Goal: Obtain resource: Obtain resource

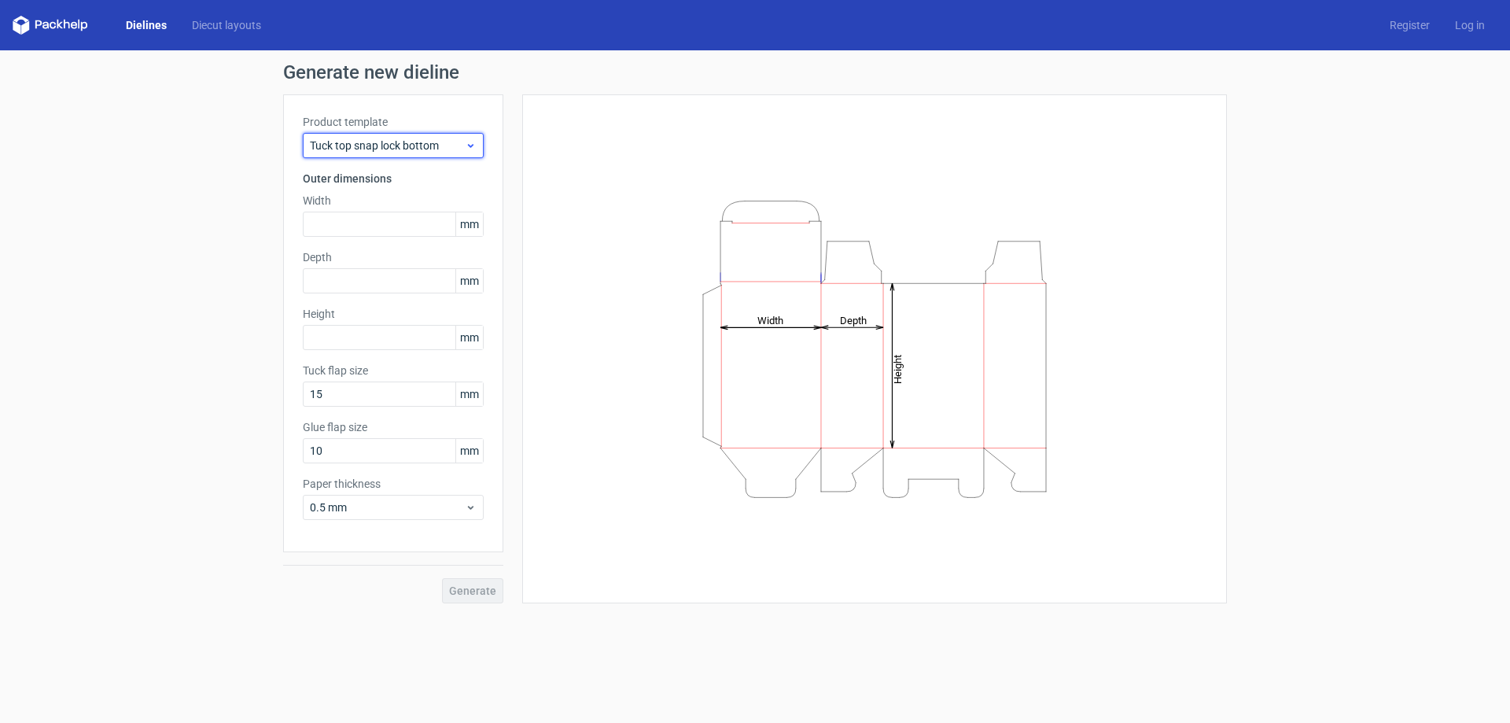
click at [440, 151] on span "Tuck top snap lock bottom" at bounding box center [387, 146] width 155 height 16
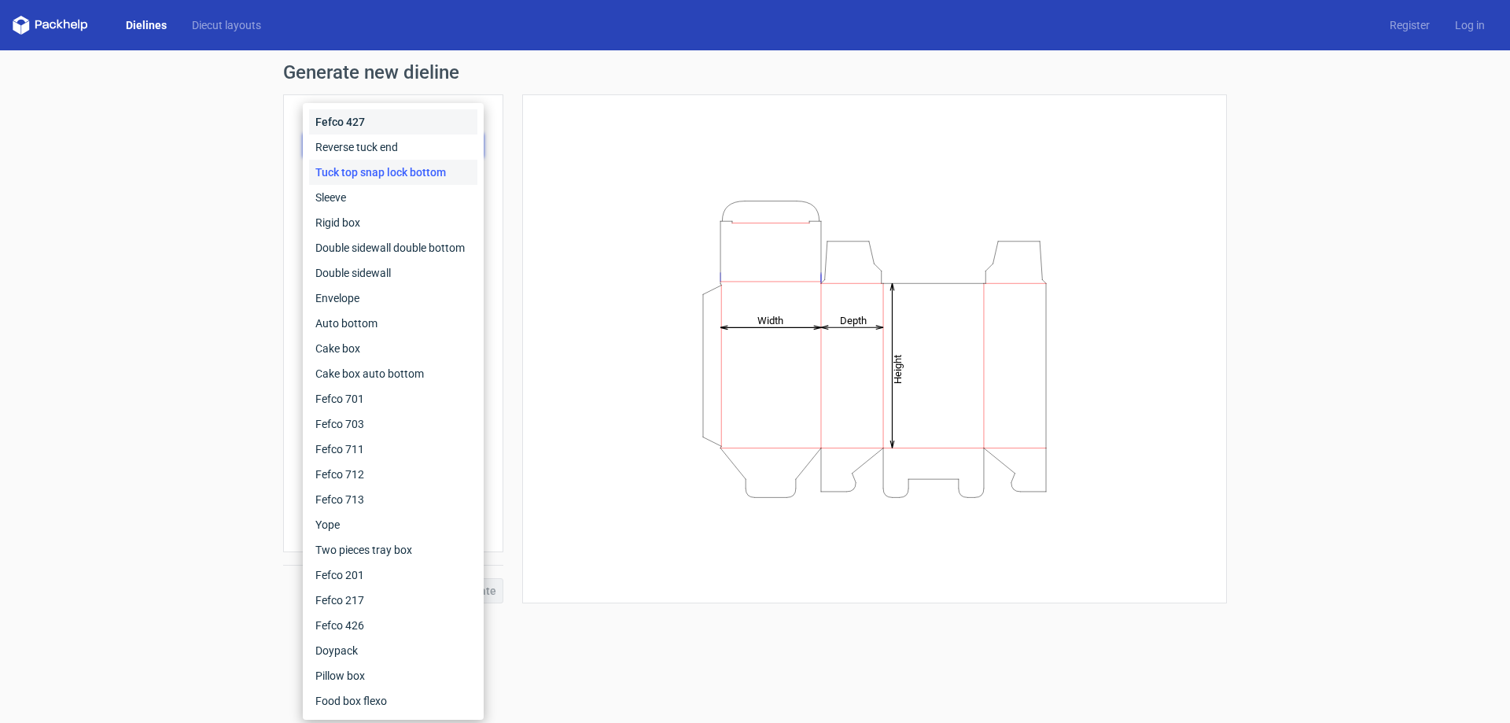
click at [434, 114] on div "Fefco 427" at bounding box center [393, 121] width 168 height 25
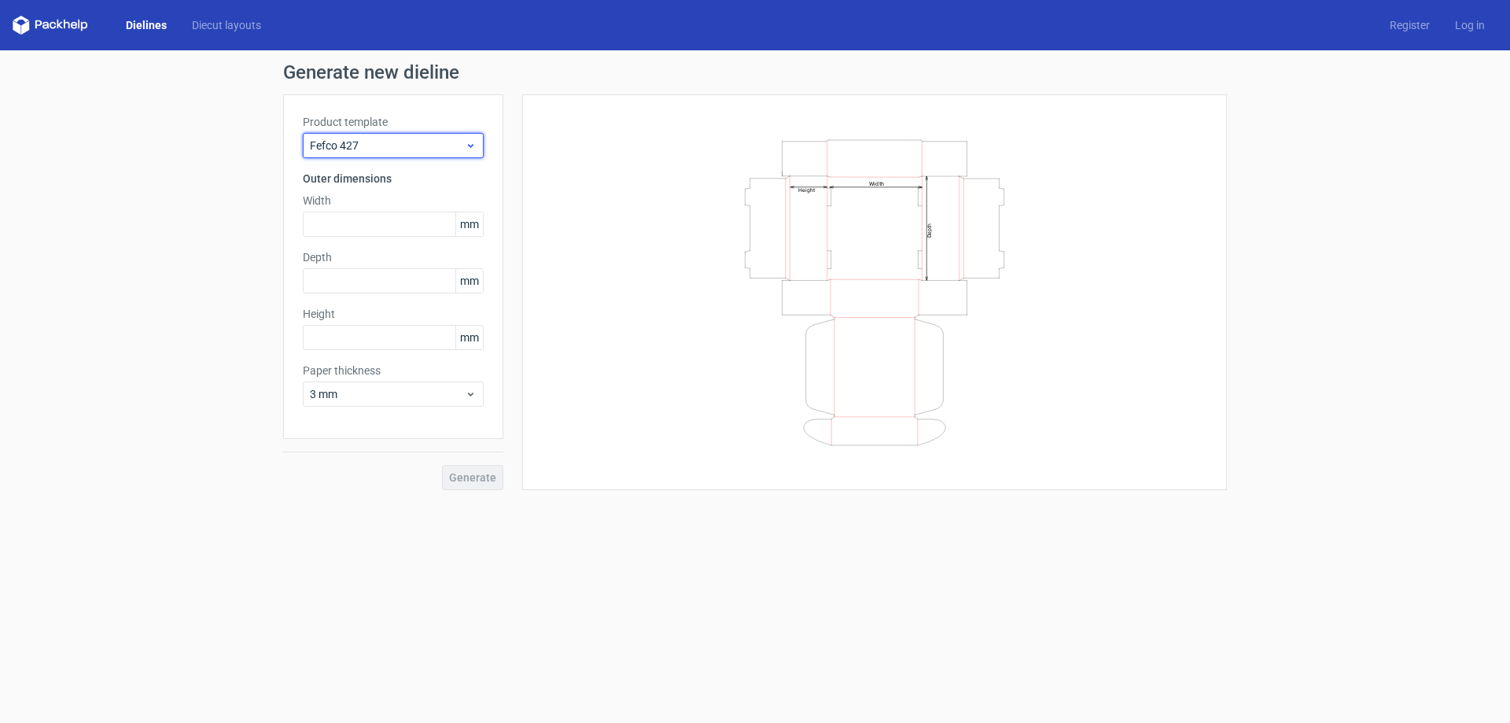
click at [407, 149] on span "Fefco 427" at bounding box center [387, 146] width 155 height 16
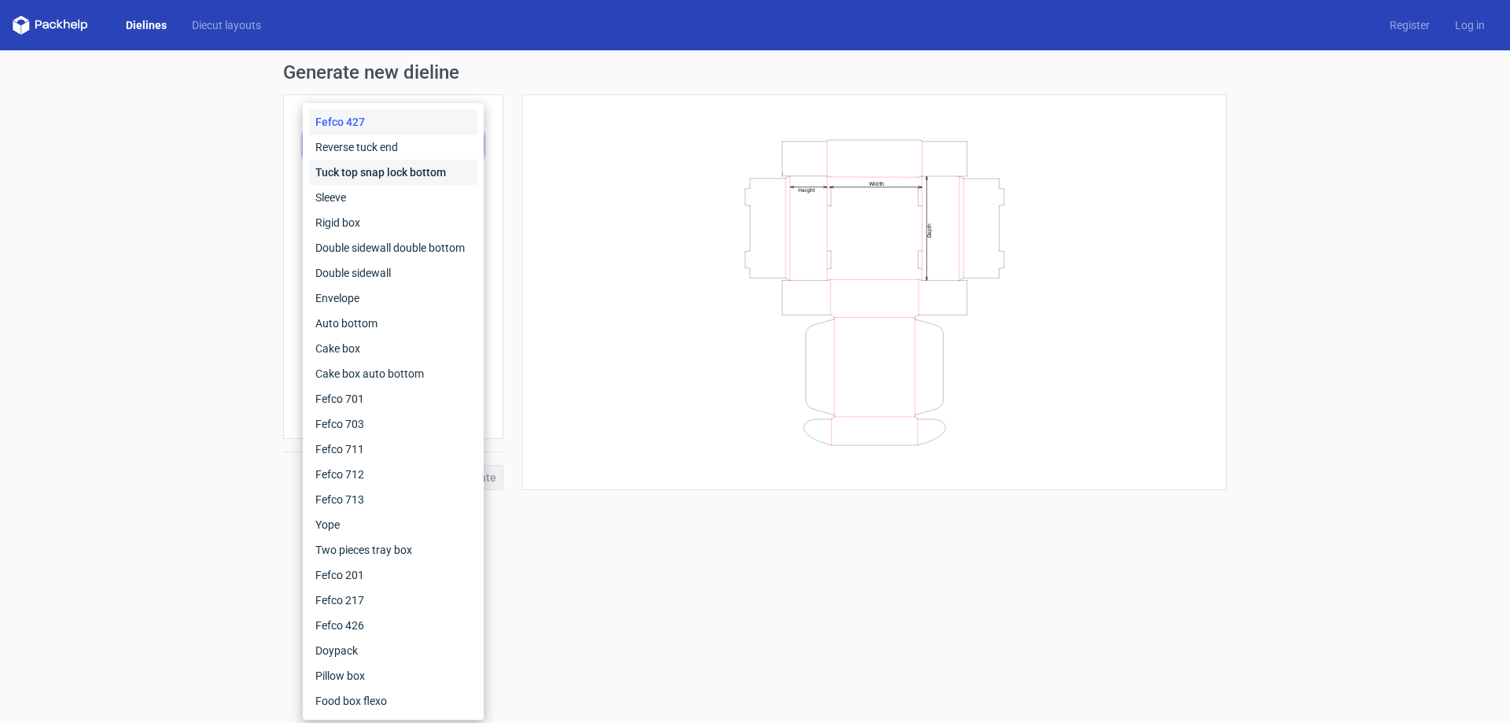
click at [407, 166] on div "Tuck top snap lock bottom" at bounding box center [393, 172] width 168 height 25
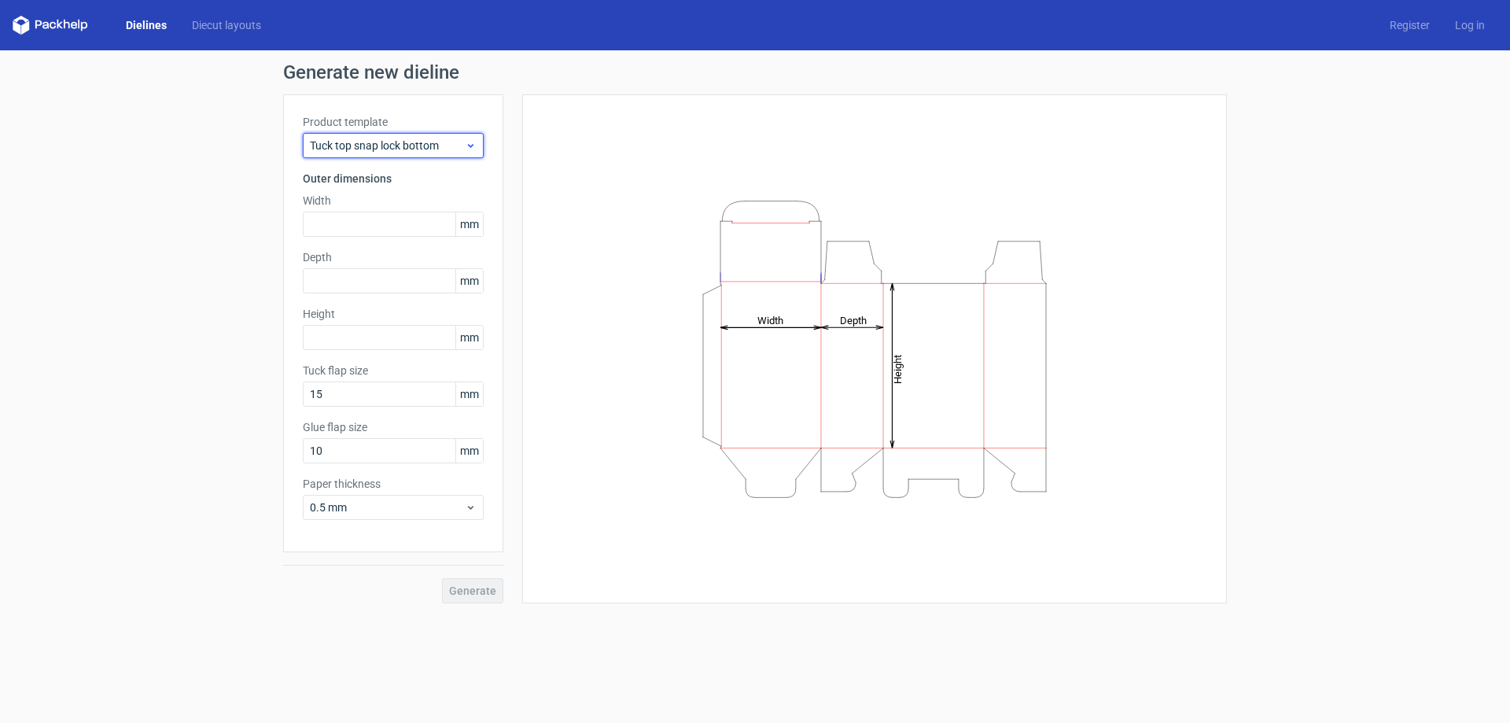
click at [397, 148] on span "Tuck top snap lock bottom" at bounding box center [387, 146] width 155 height 16
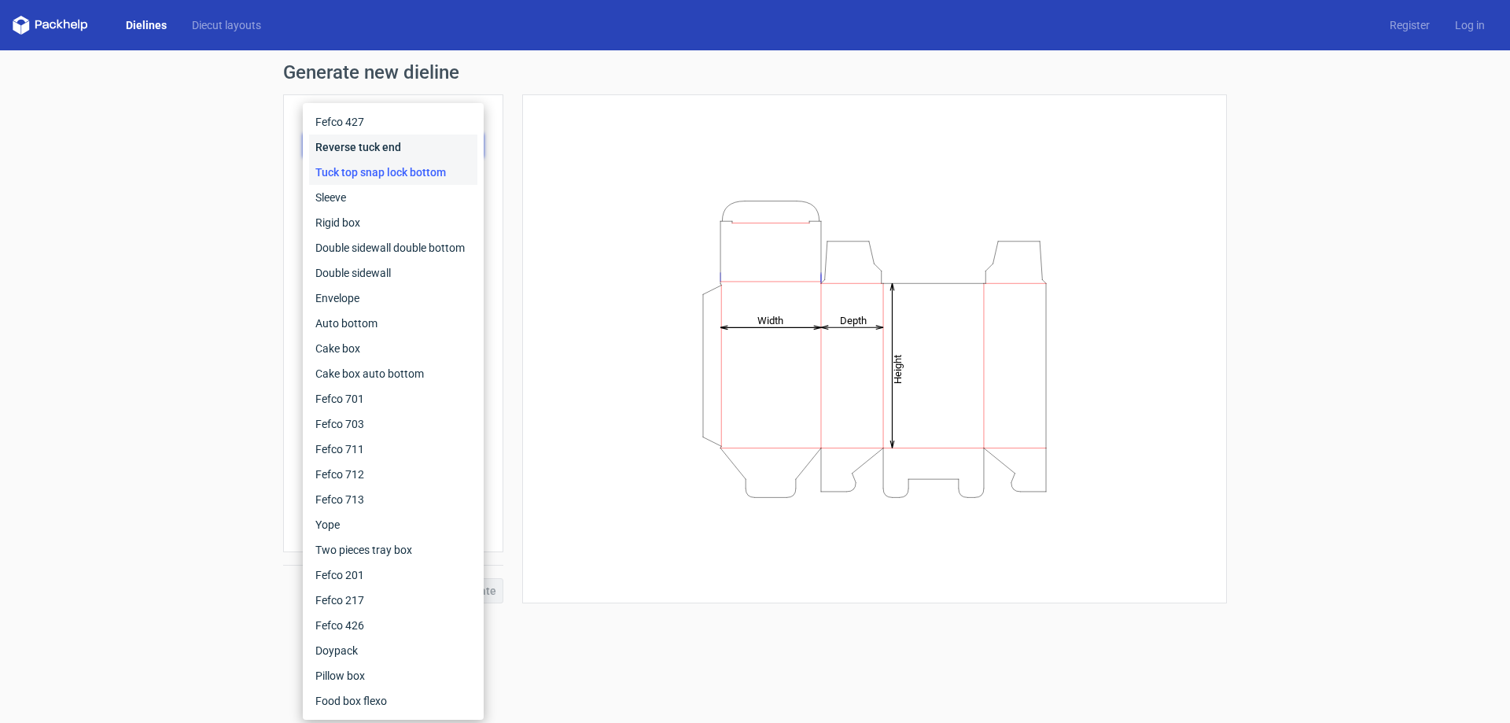
click at [386, 150] on div "Reverse tuck end" at bounding box center [393, 146] width 168 height 25
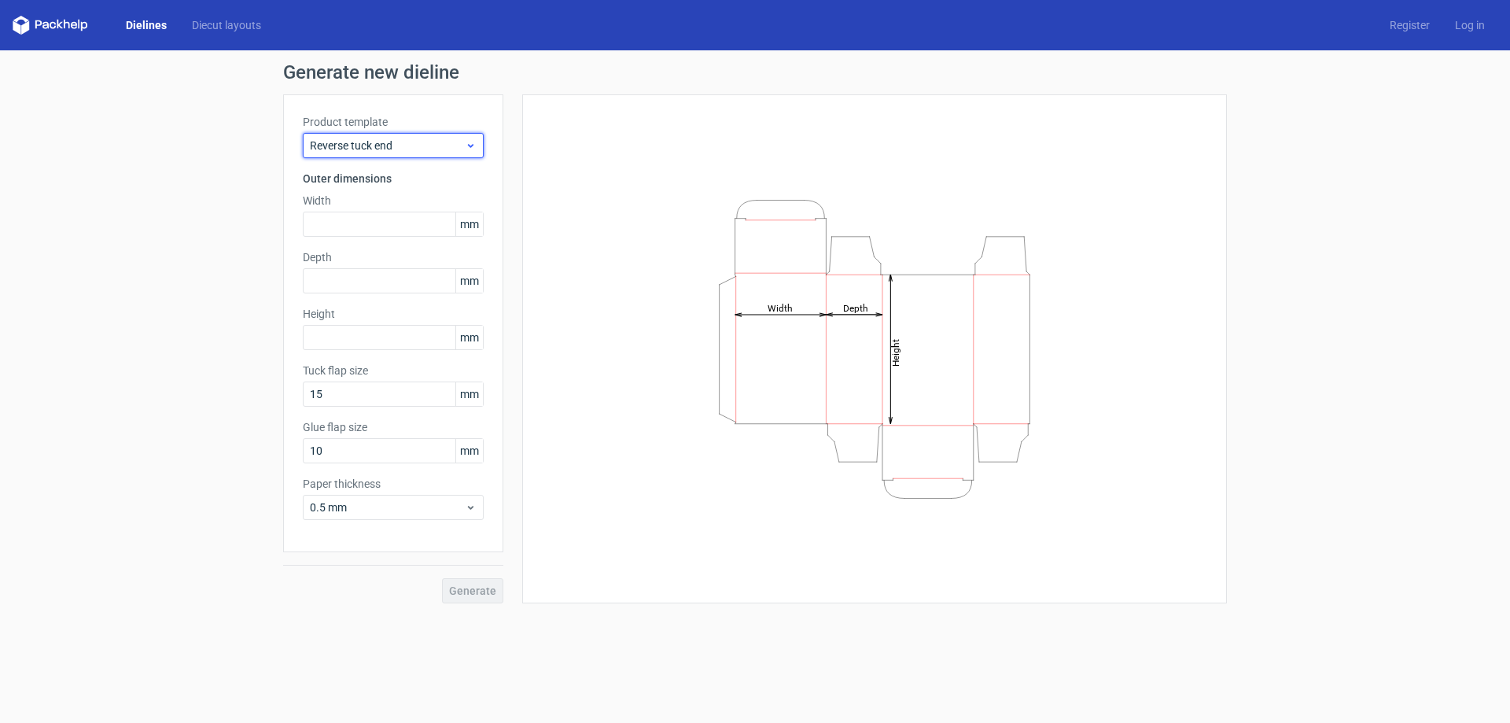
click at [386, 143] on span "Reverse tuck end" at bounding box center [387, 146] width 155 height 16
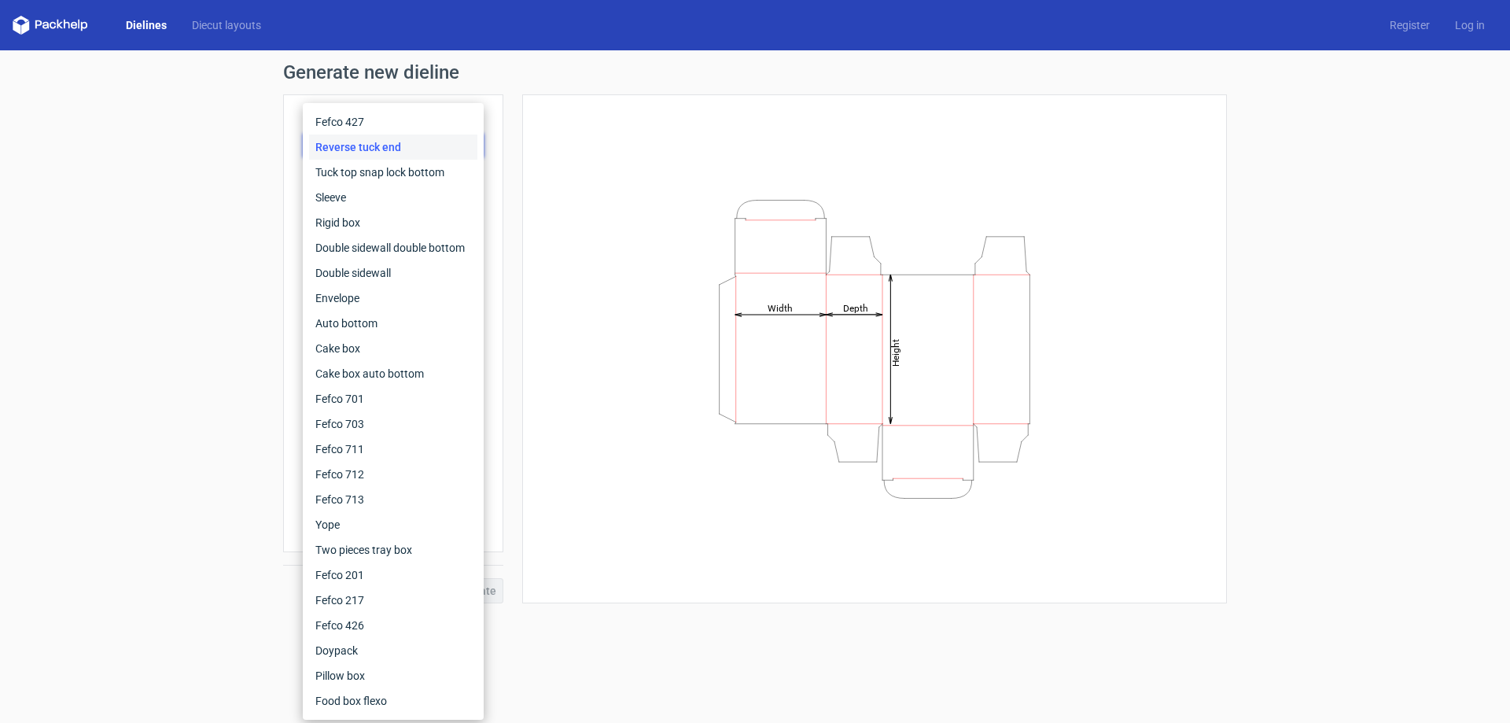
click at [243, 208] on div "Generate new dieline Product template Reverse tuck end Outer dimensions Width m…" at bounding box center [755, 332] width 1510 height 565
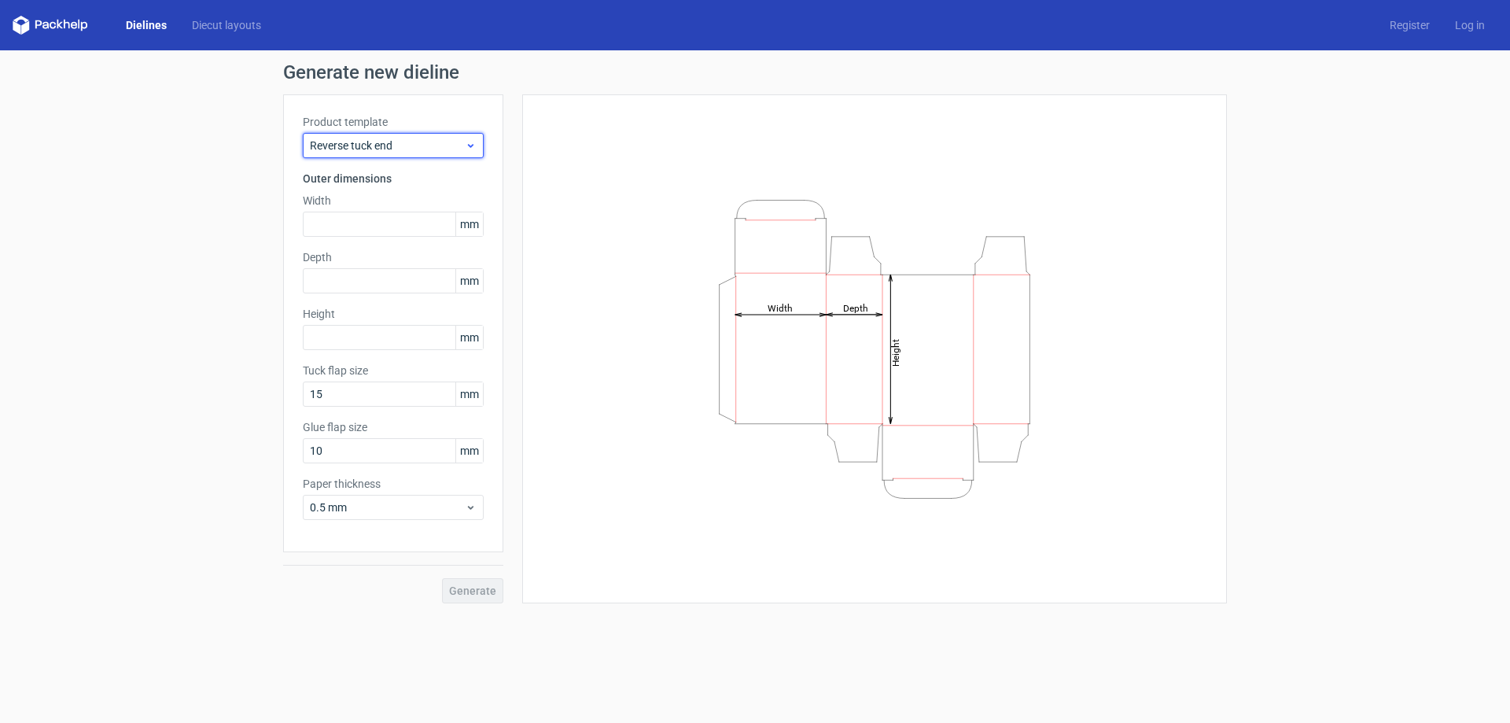
click at [414, 151] on span "Reverse tuck end" at bounding box center [387, 146] width 155 height 16
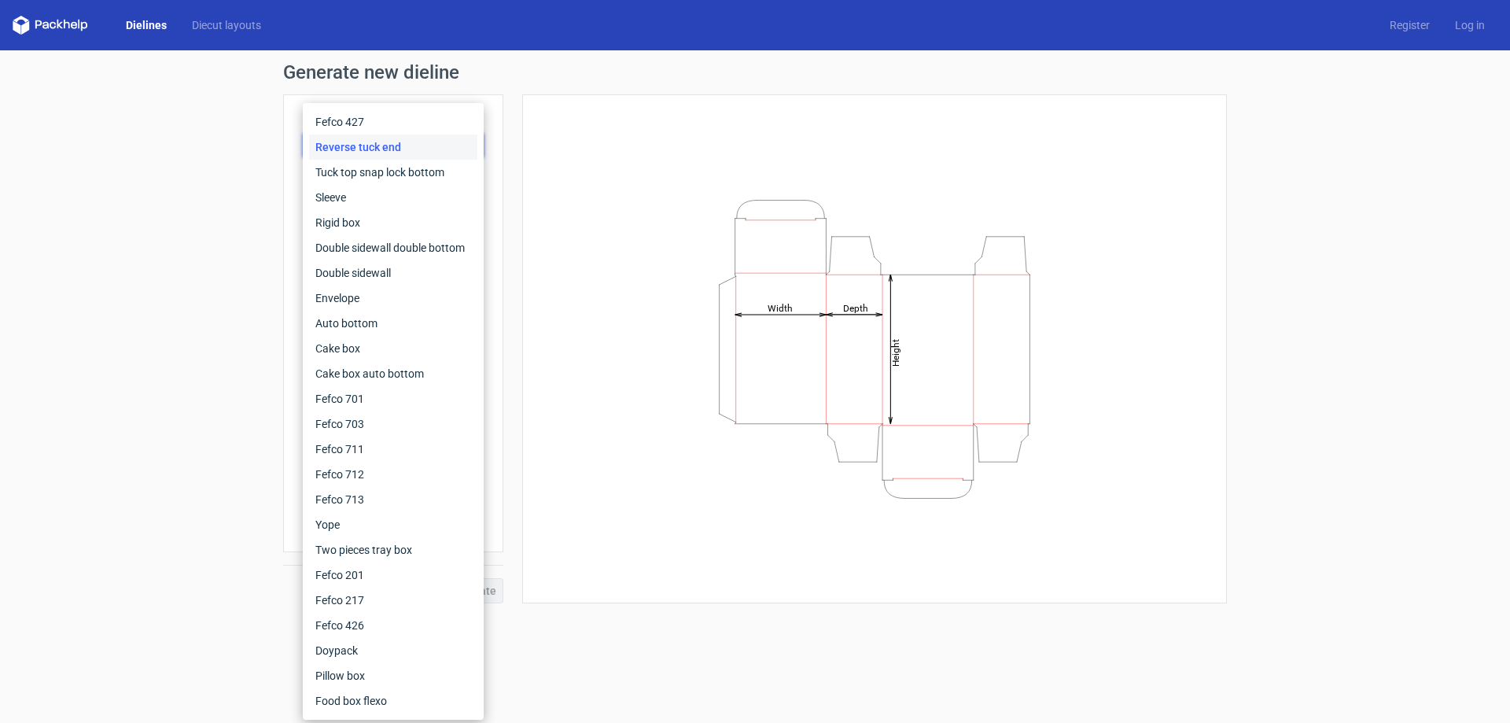
click at [414, 151] on div "Reverse tuck end" at bounding box center [393, 146] width 168 height 25
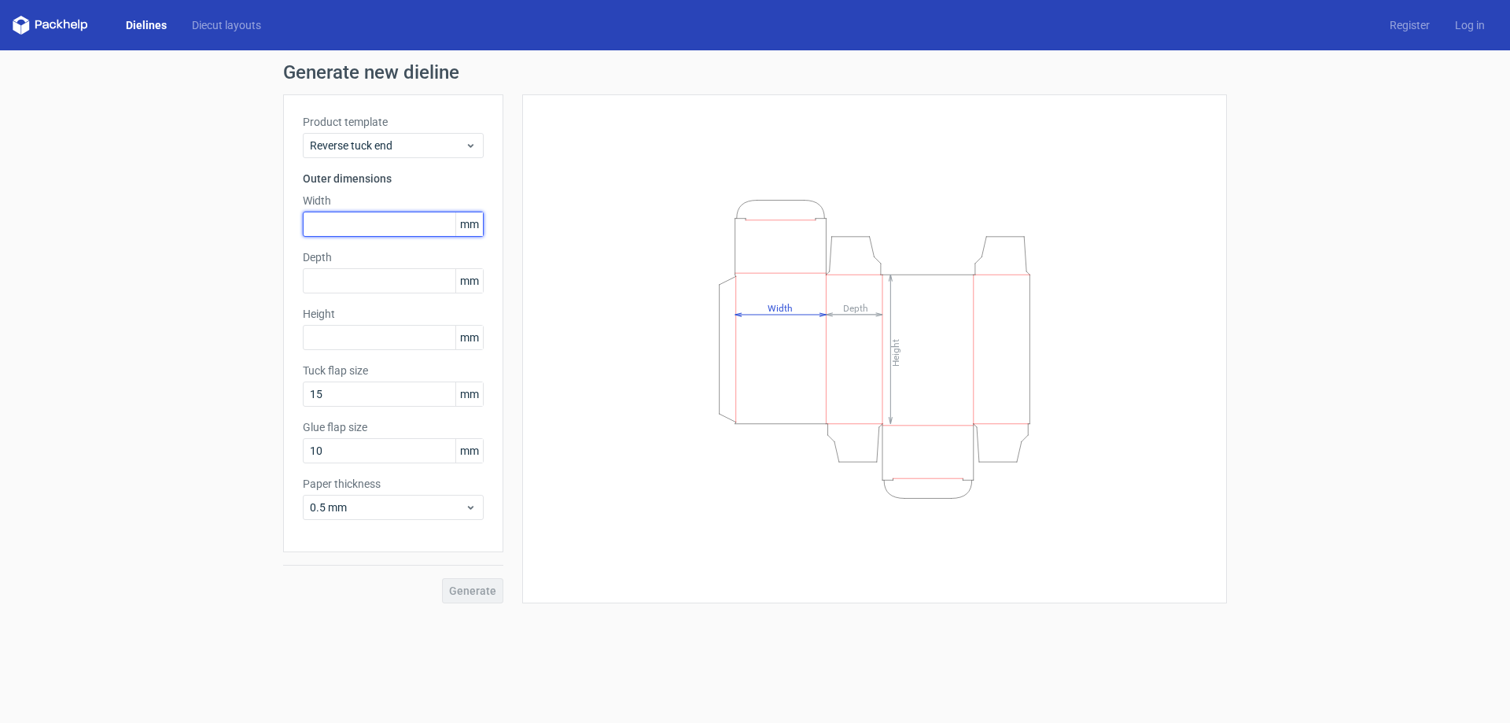
click at [431, 226] on input "text" at bounding box center [393, 224] width 181 height 25
type input "100"
type input "150"
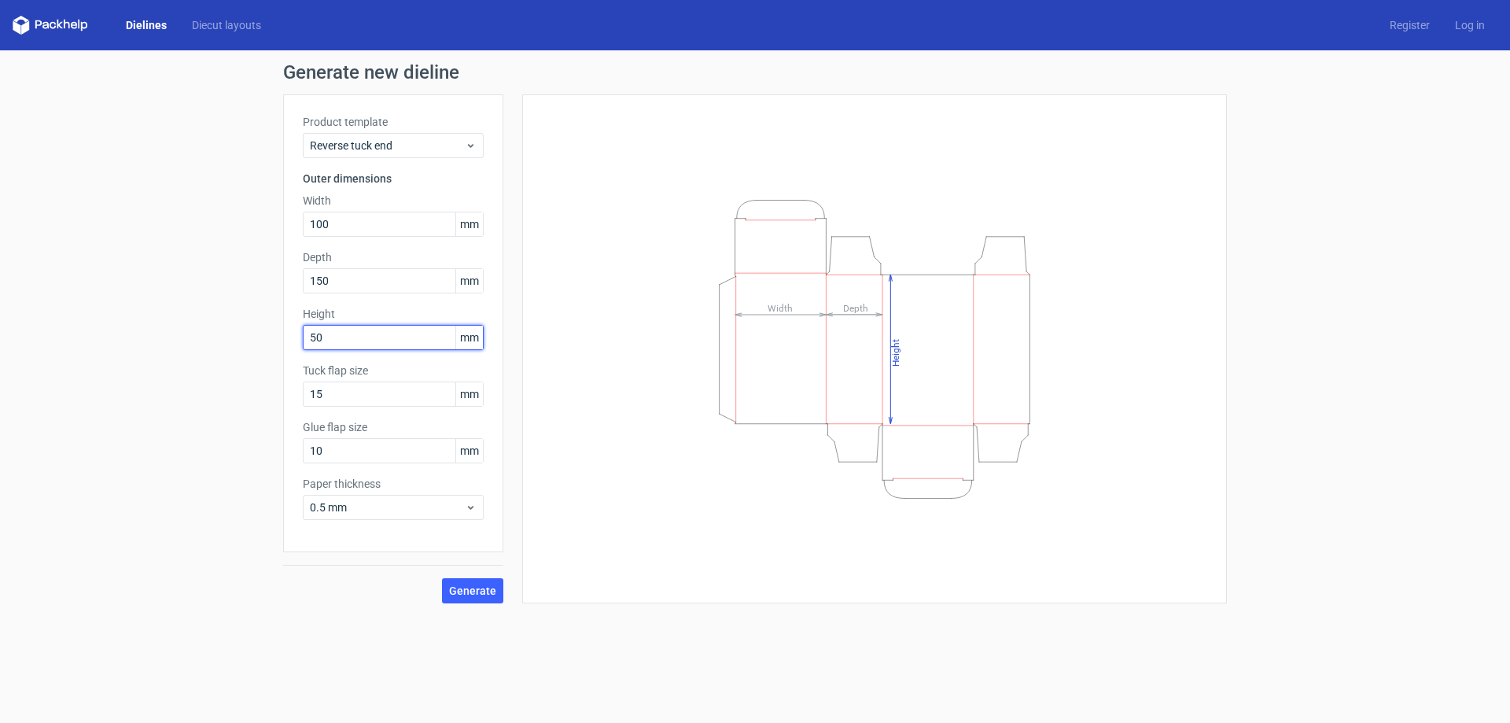
type input "50"
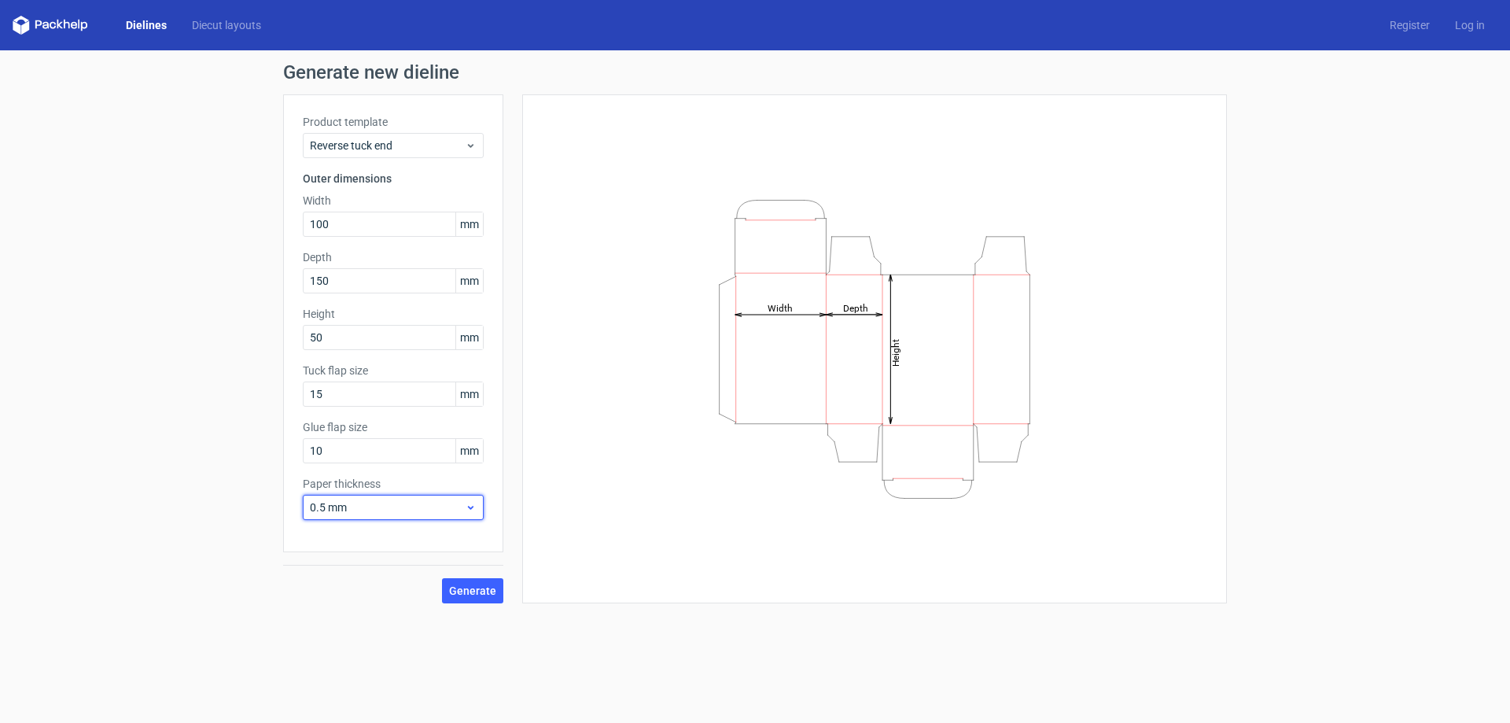
click at [420, 507] on span "0.5 mm" at bounding box center [387, 507] width 155 height 16
click at [403, 539] on div "0.4 mm" at bounding box center [393, 541] width 168 height 25
click at [474, 585] on span "Generate" at bounding box center [472, 590] width 47 height 11
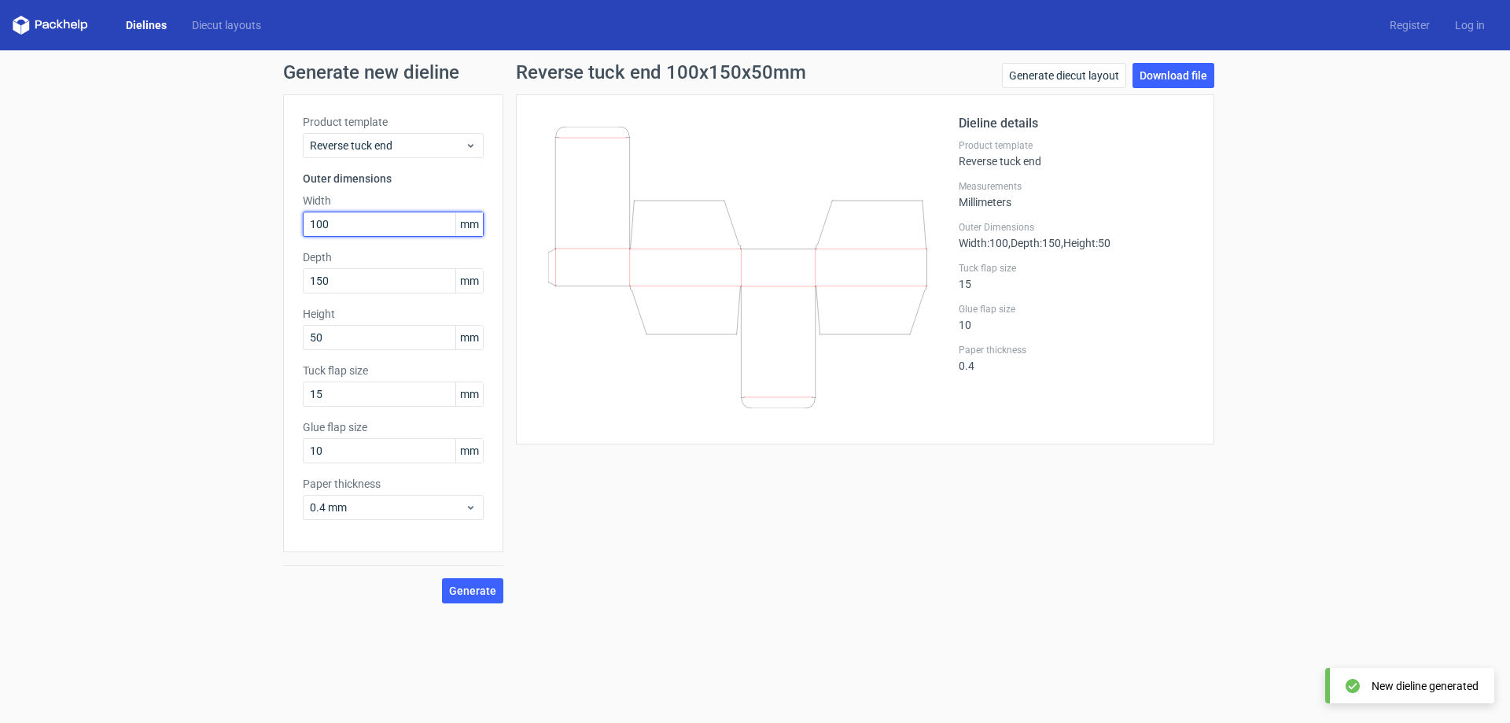
drag, startPoint x: 351, startPoint y: 220, endPoint x: 260, endPoint y: 228, distance: 90.8
click at [260, 228] on div "Generate new dieline Product template Reverse tuck end Outer dimensions Width 1…" at bounding box center [755, 332] width 1510 height 565
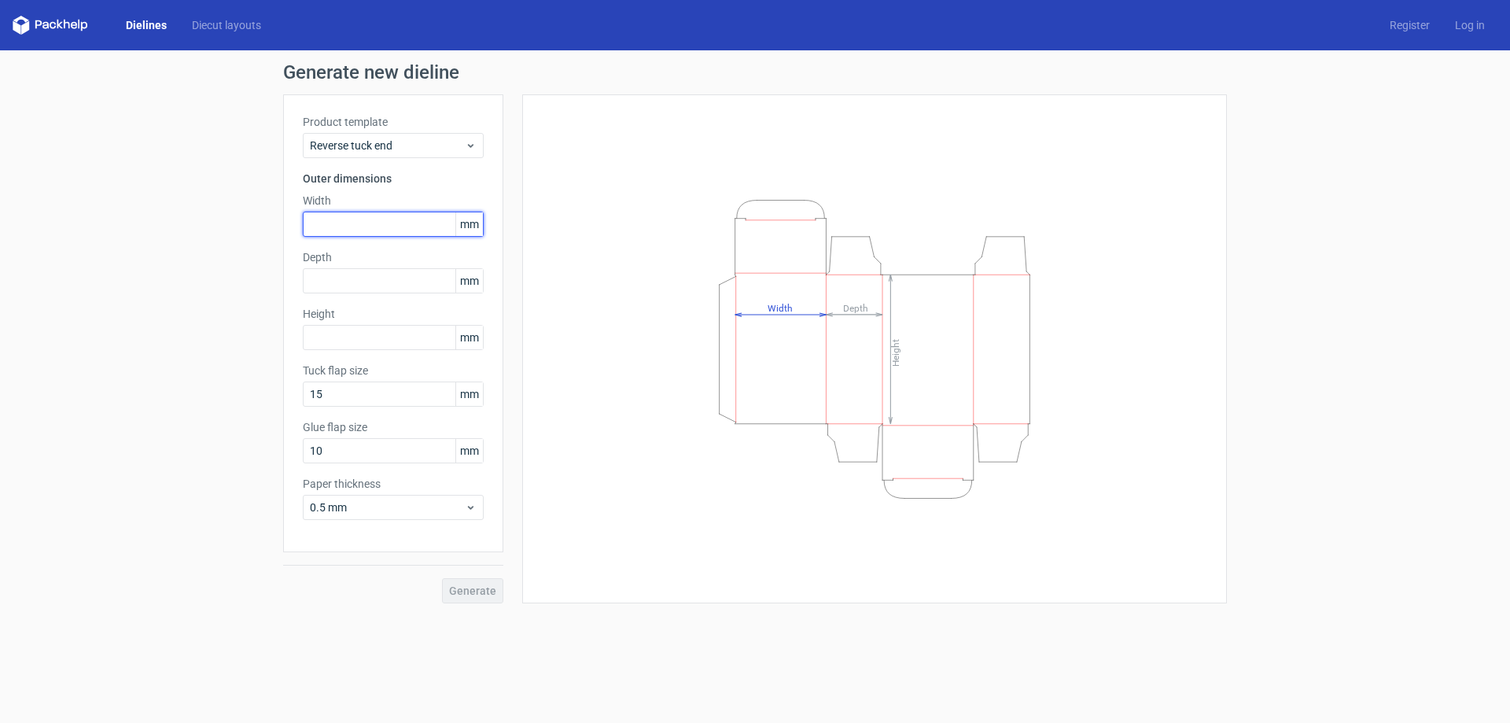
click at [363, 227] on input "text" at bounding box center [393, 224] width 181 height 25
type input "100"
type input "50"
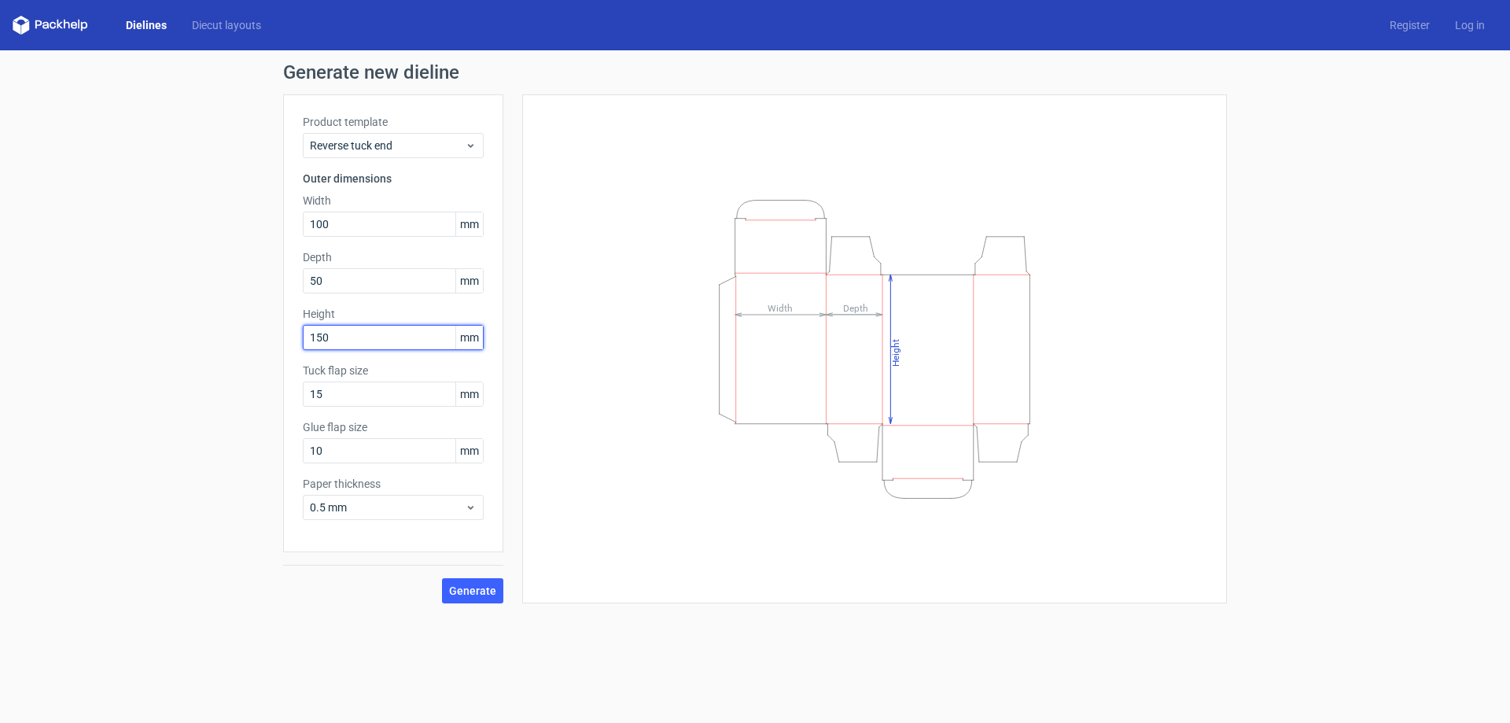
type input "150"
click at [462, 592] on span "Generate" at bounding box center [472, 590] width 47 height 11
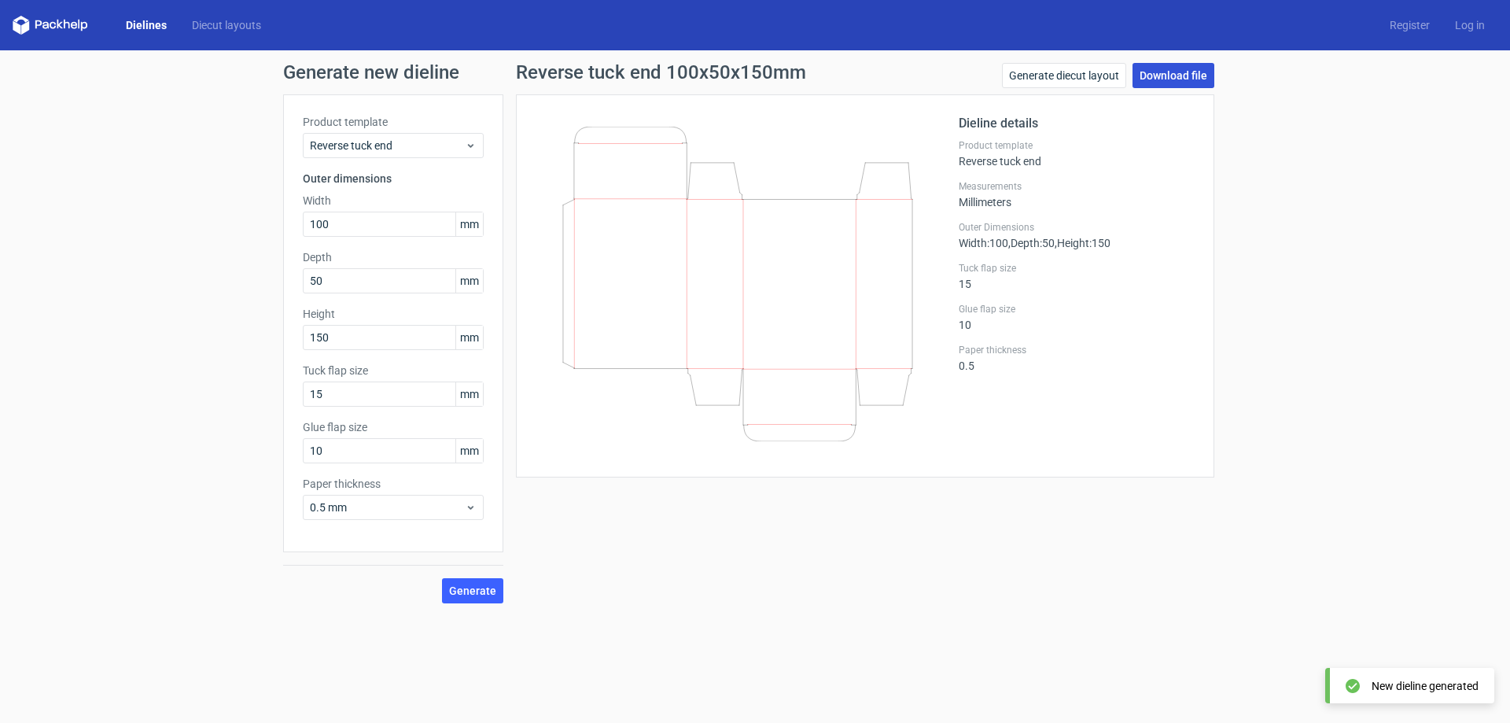
click at [1178, 73] on link "Download file" at bounding box center [1173, 75] width 82 height 25
click at [466, 141] on icon at bounding box center [471, 145] width 12 height 13
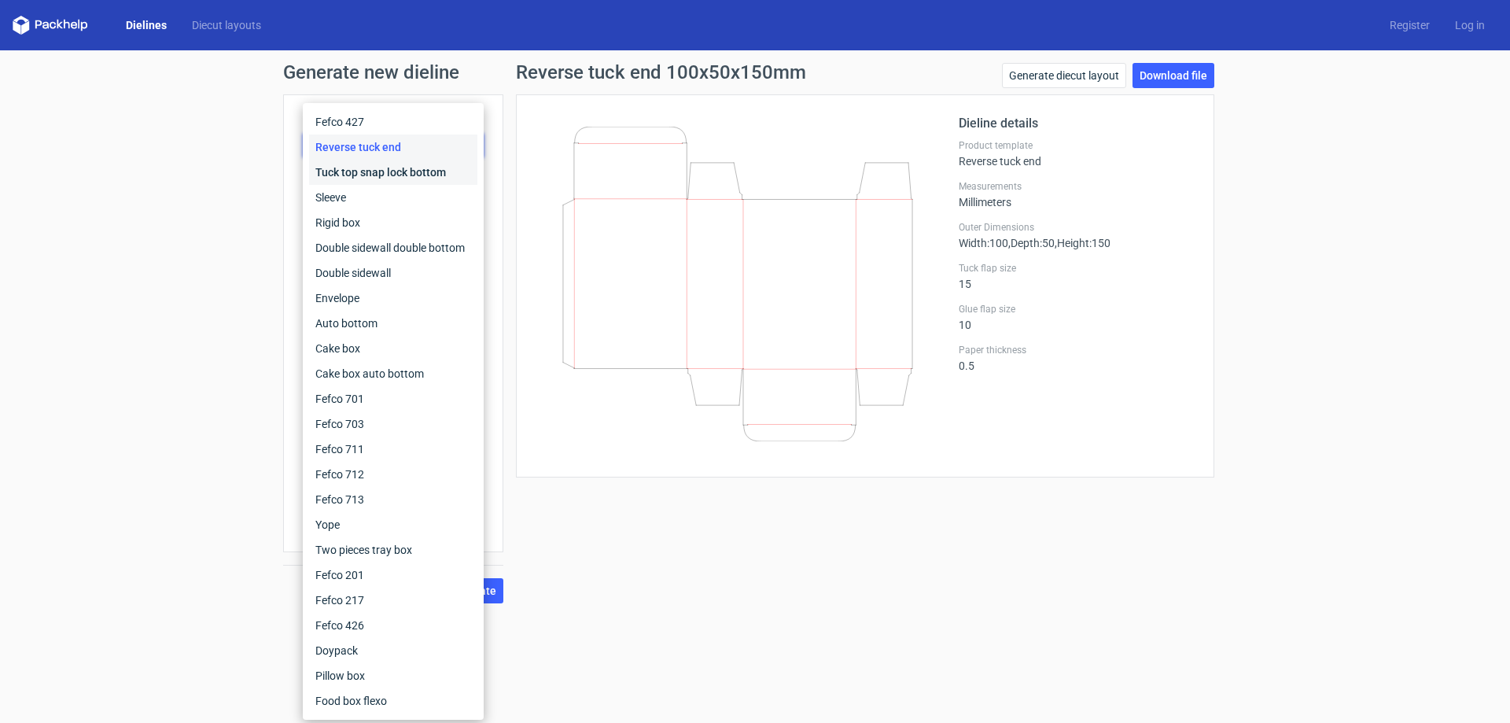
click at [353, 178] on div "Tuck top snap lock bottom" at bounding box center [393, 172] width 168 height 25
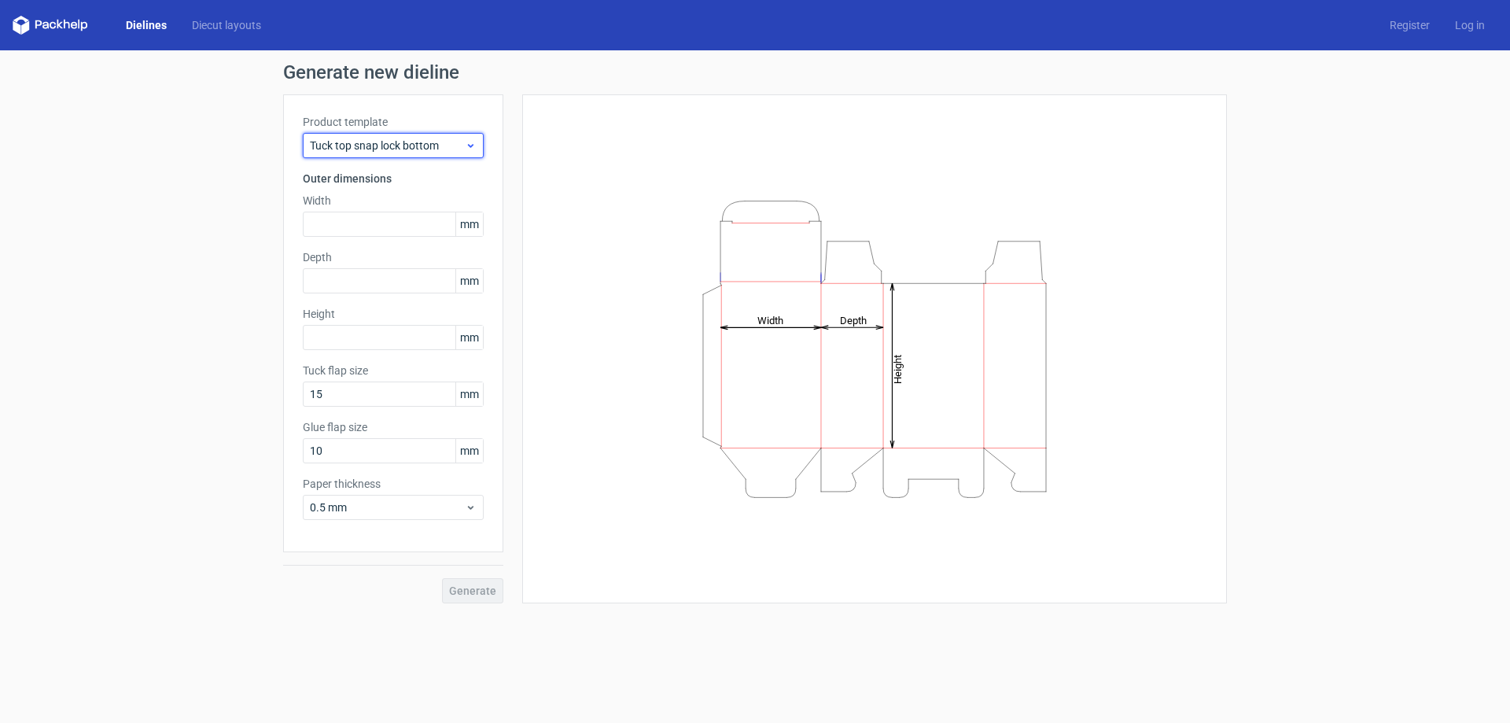
click at [381, 146] on span "Tuck top snap lock bottom" at bounding box center [387, 146] width 155 height 16
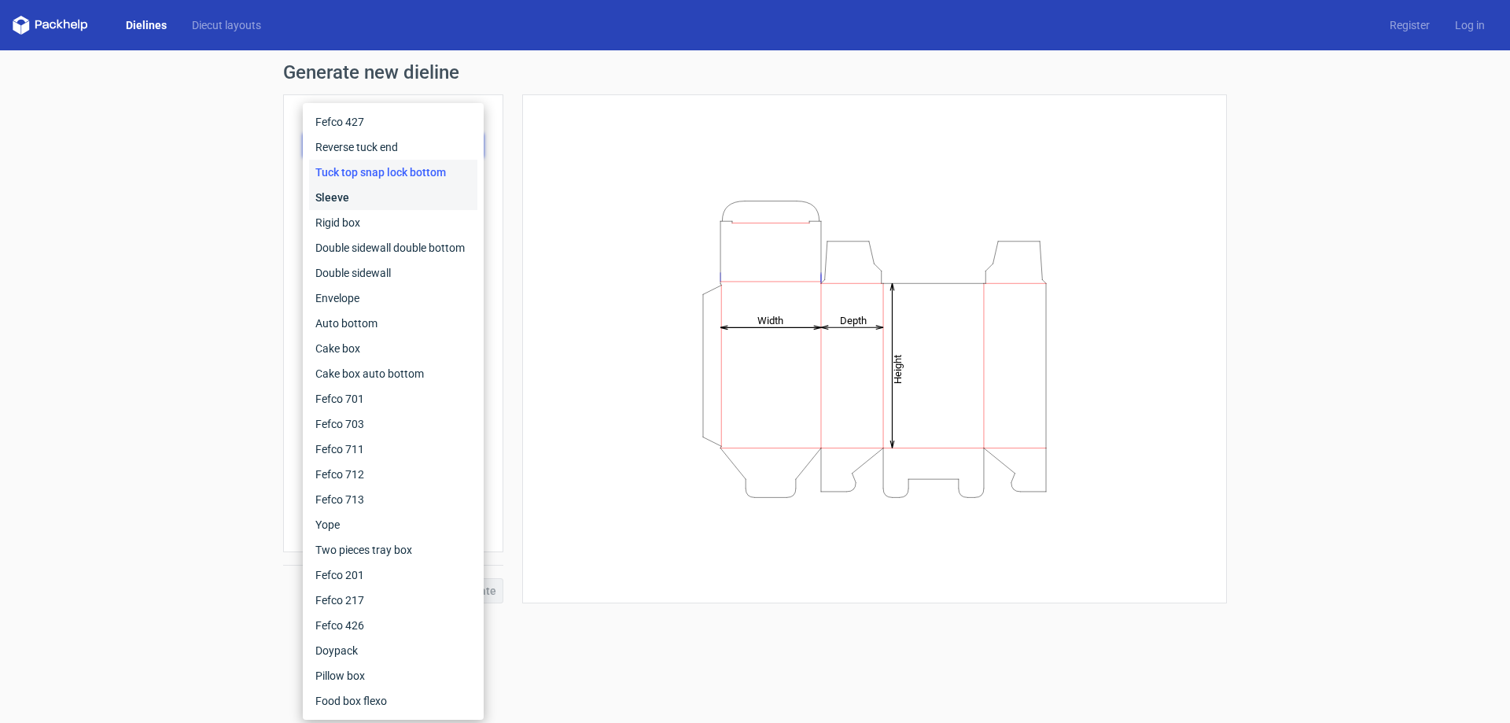
click at [372, 195] on div "Sleeve" at bounding box center [393, 197] width 168 height 25
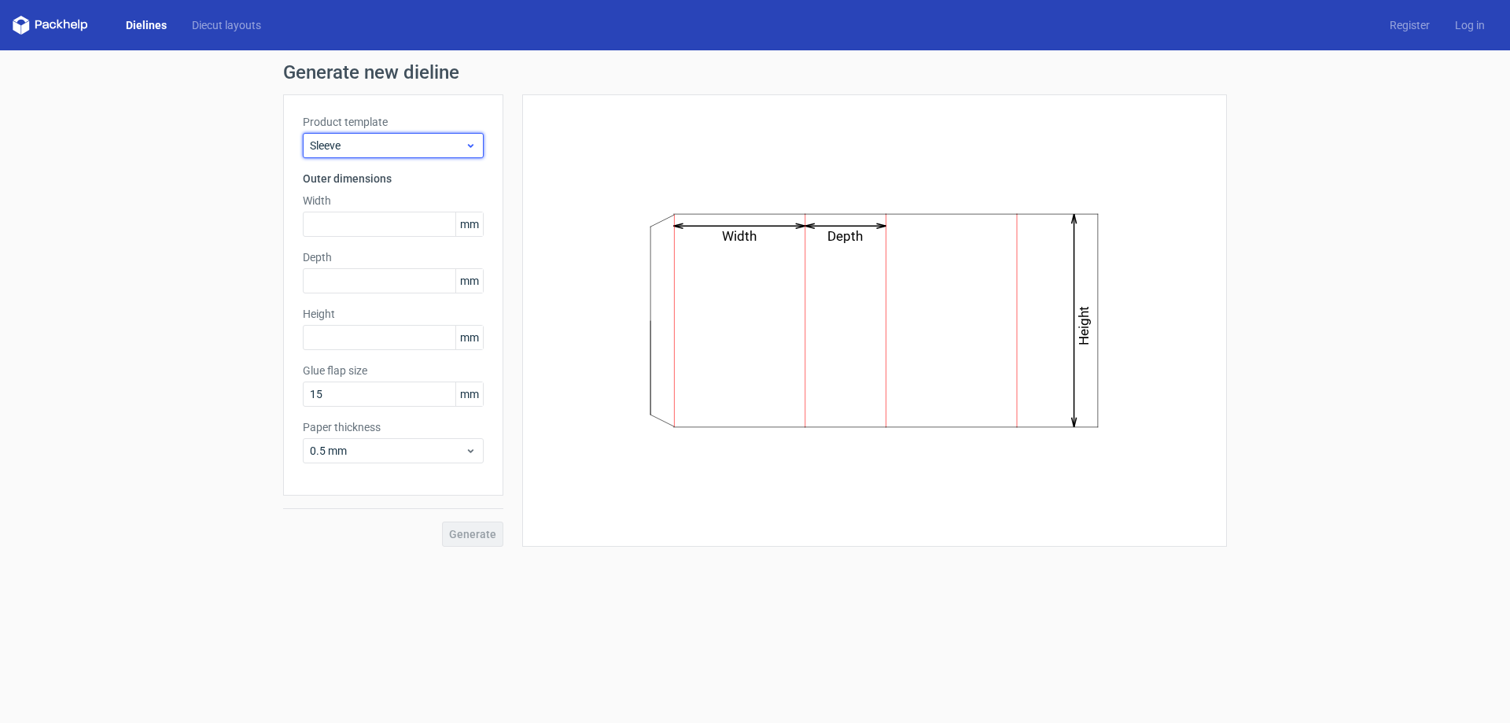
click at [381, 155] on div "Sleeve" at bounding box center [393, 145] width 181 height 25
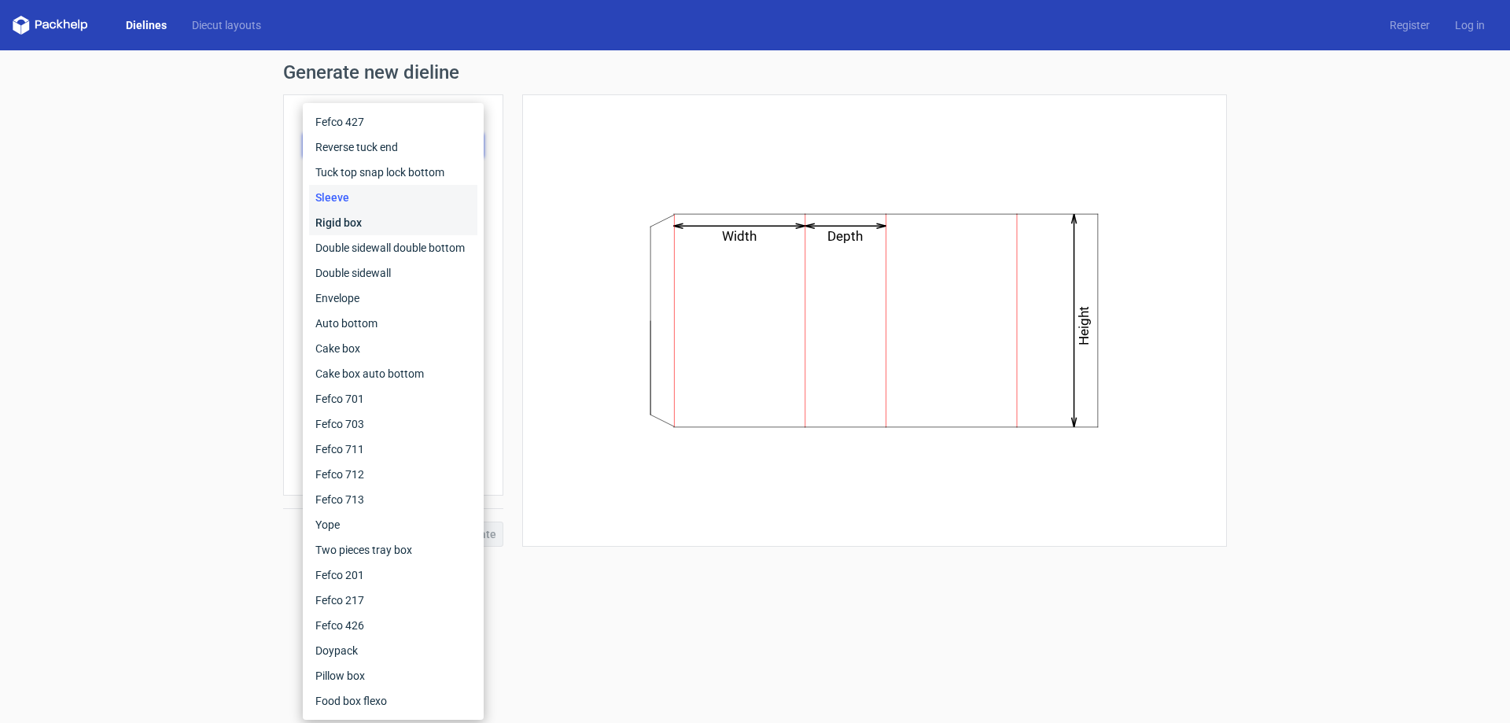
click at [364, 222] on div "Rigid box" at bounding box center [393, 222] width 168 height 25
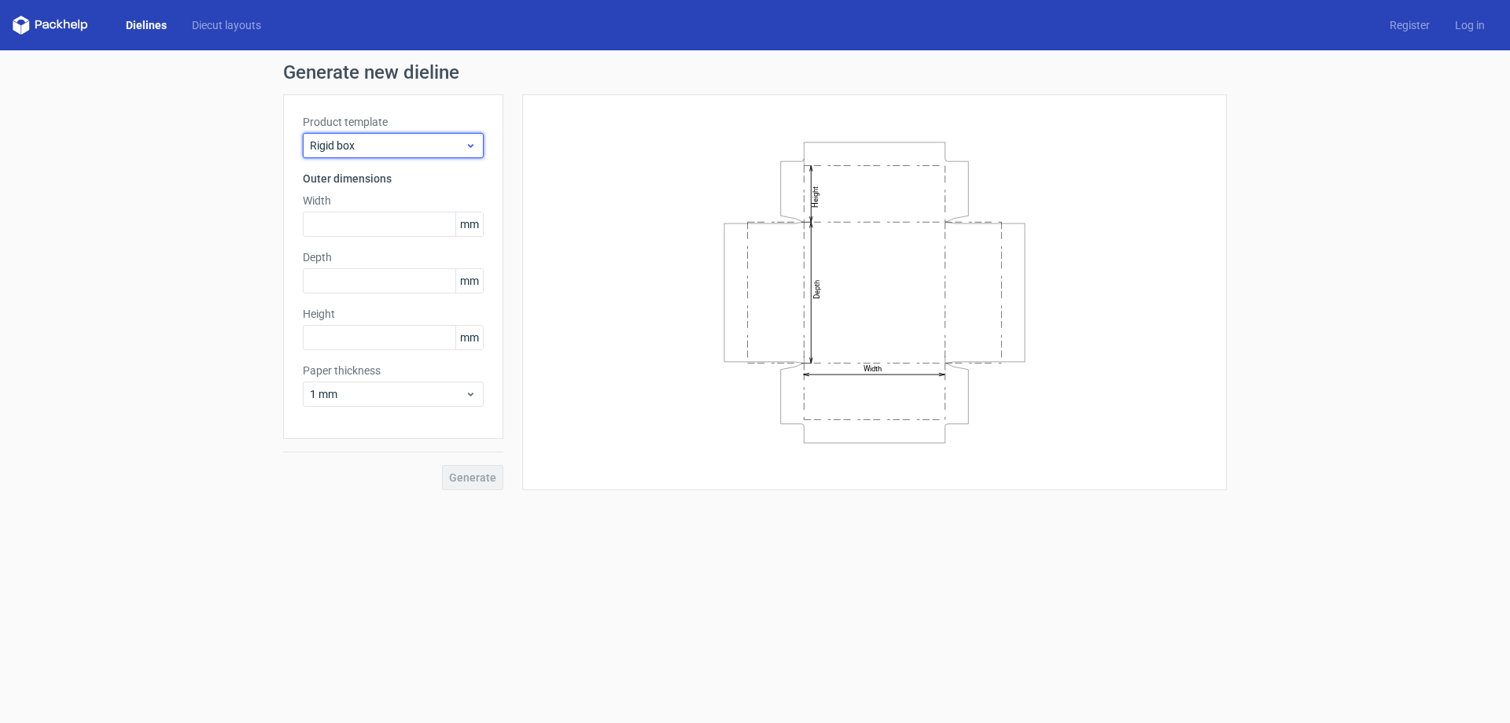
click at [433, 153] on span "Rigid box" at bounding box center [387, 146] width 155 height 16
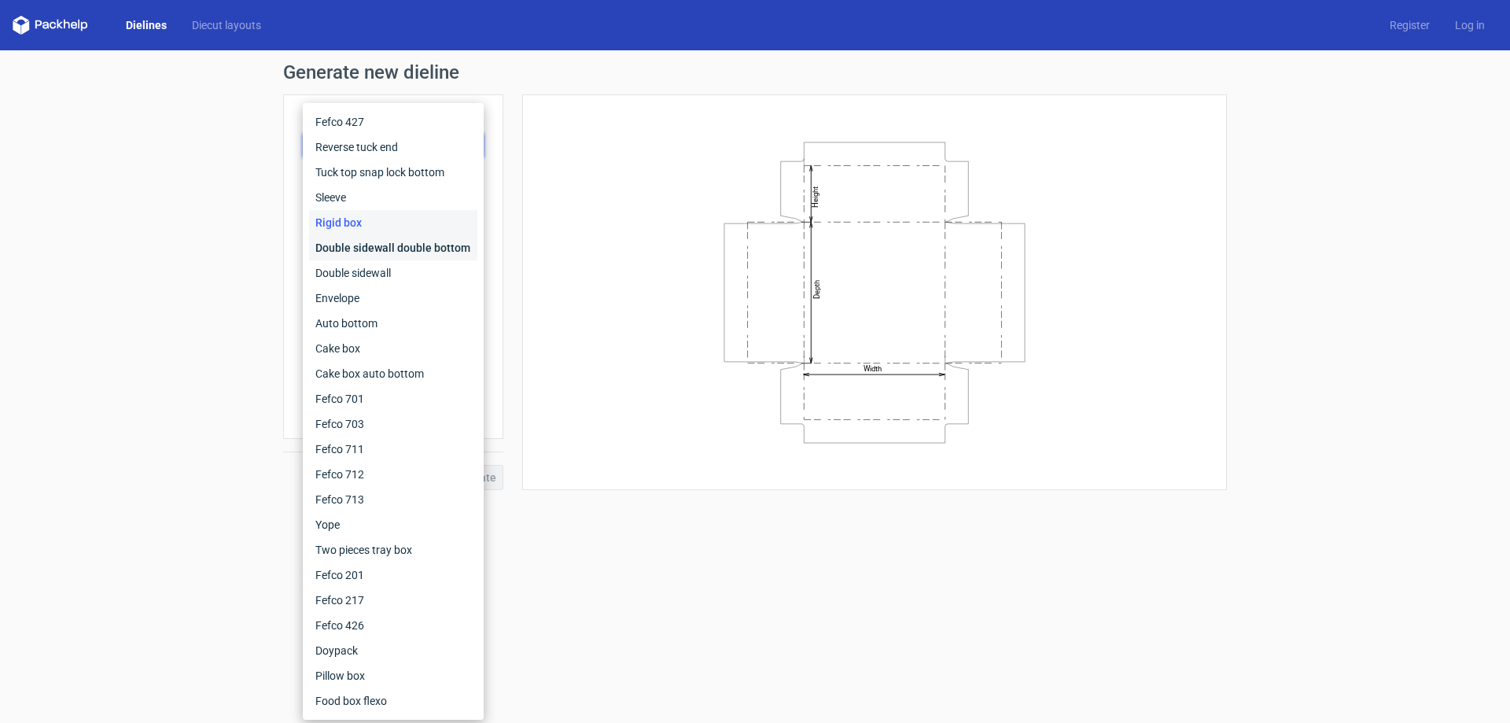
click at [410, 246] on div "Double sidewall double bottom" at bounding box center [393, 247] width 168 height 25
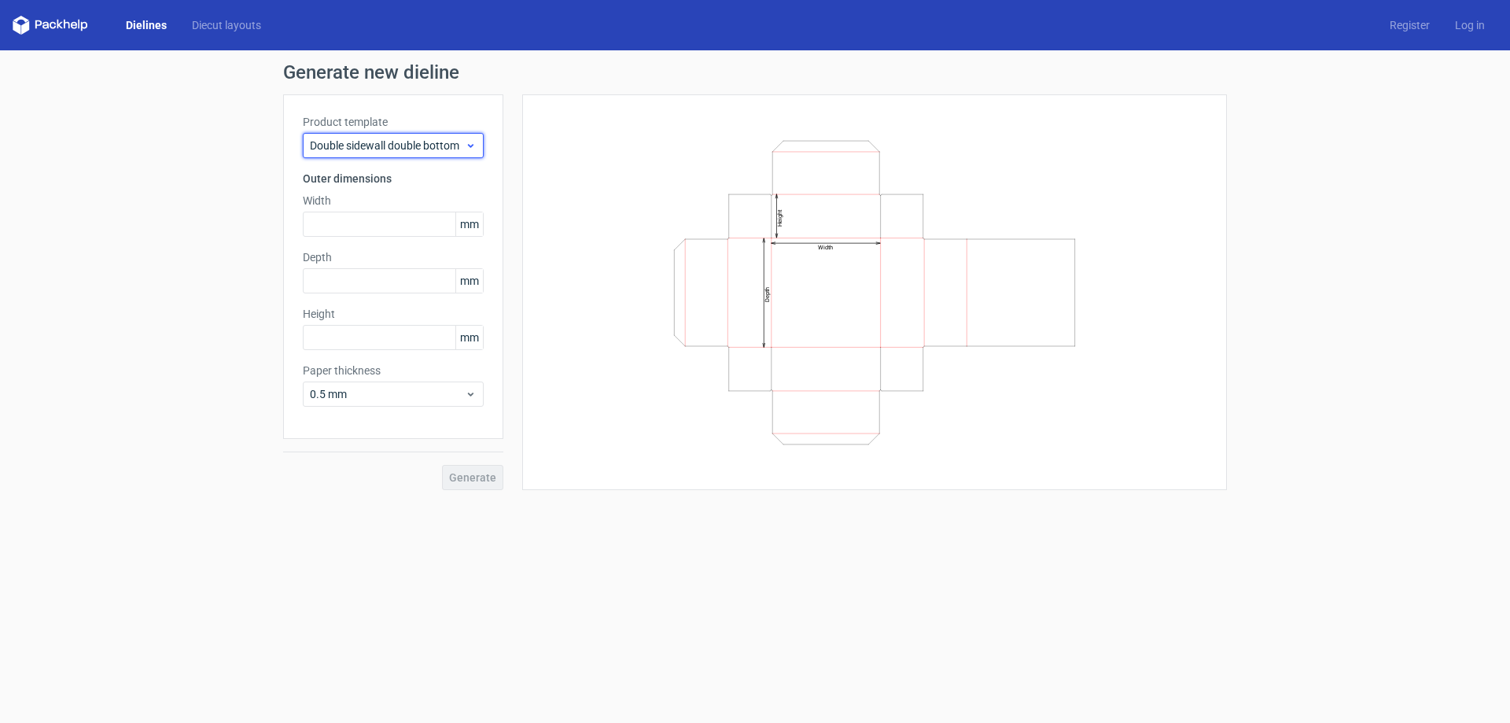
click at [429, 150] on span "Double sidewall double bottom" at bounding box center [387, 146] width 155 height 16
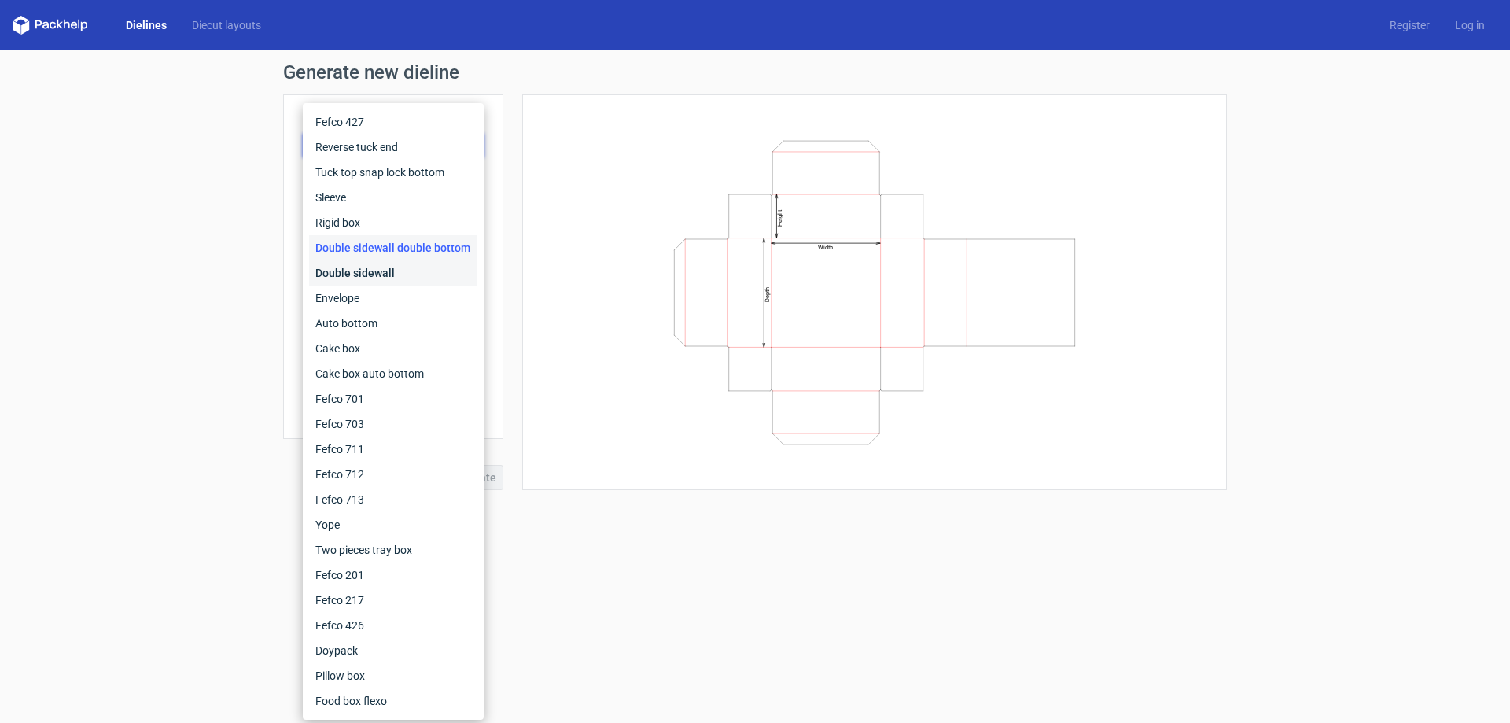
click at [398, 278] on div "Double sidewall" at bounding box center [393, 272] width 168 height 25
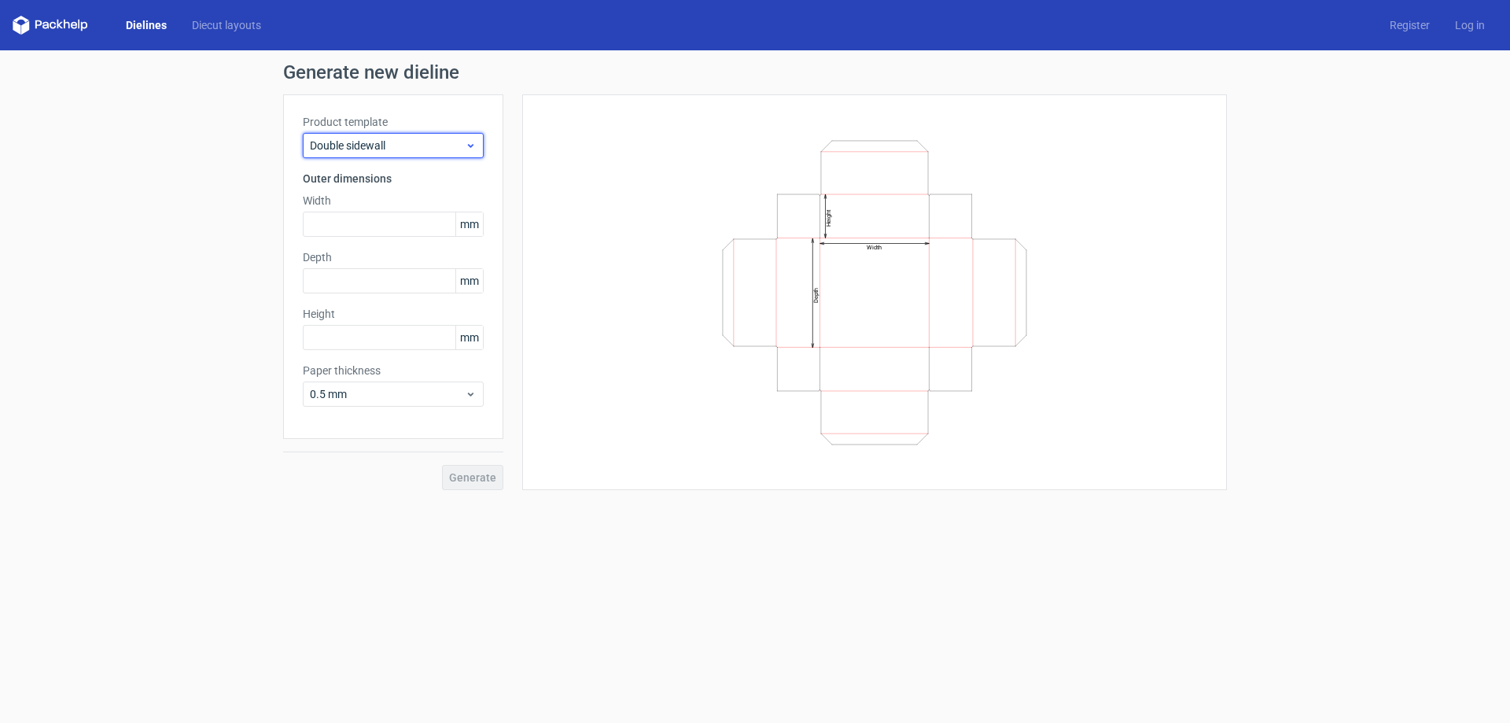
click at [423, 141] on span "Double sidewall" at bounding box center [387, 146] width 155 height 16
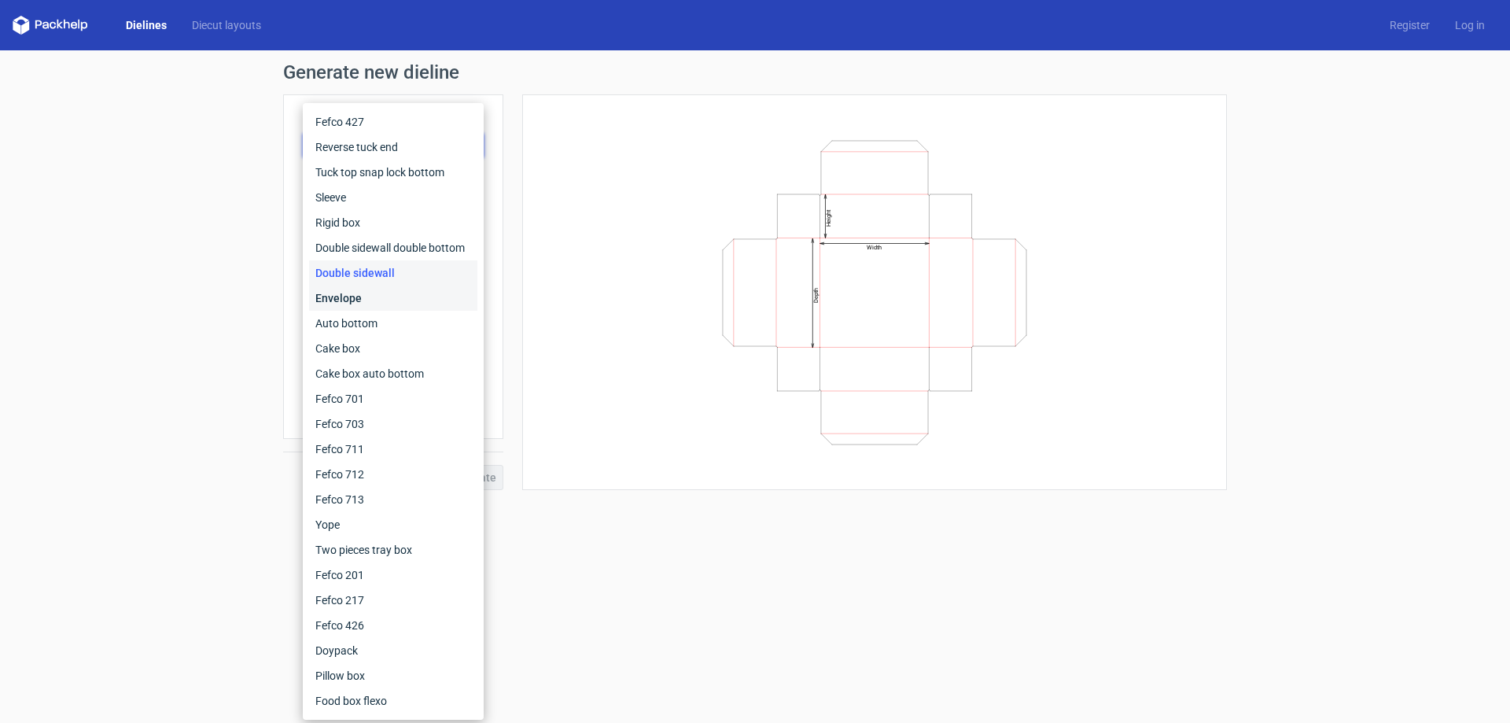
click at [391, 293] on div "Envelope" at bounding box center [393, 297] width 168 height 25
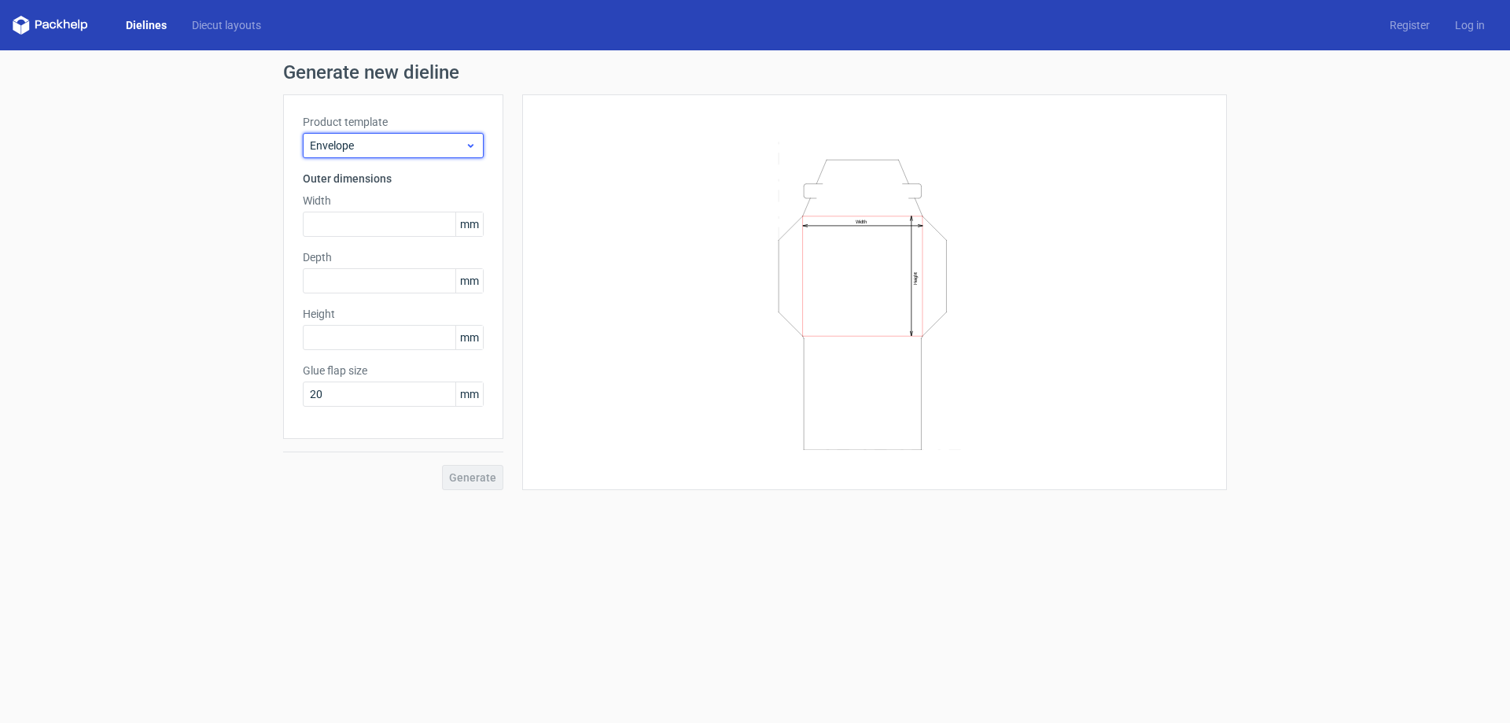
click at [436, 149] on span "Envelope" at bounding box center [387, 146] width 155 height 16
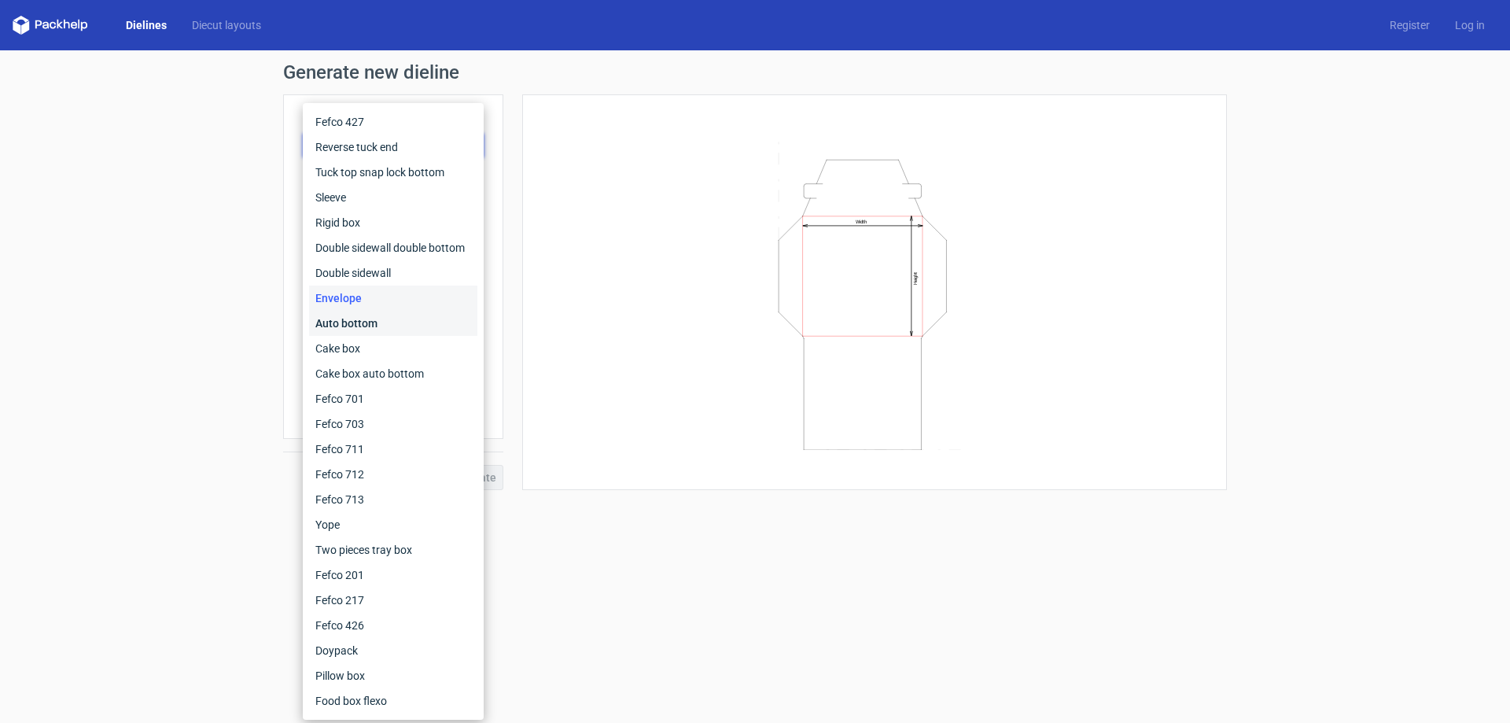
click at [385, 325] on div "Auto bottom" at bounding box center [393, 323] width 168 height 25
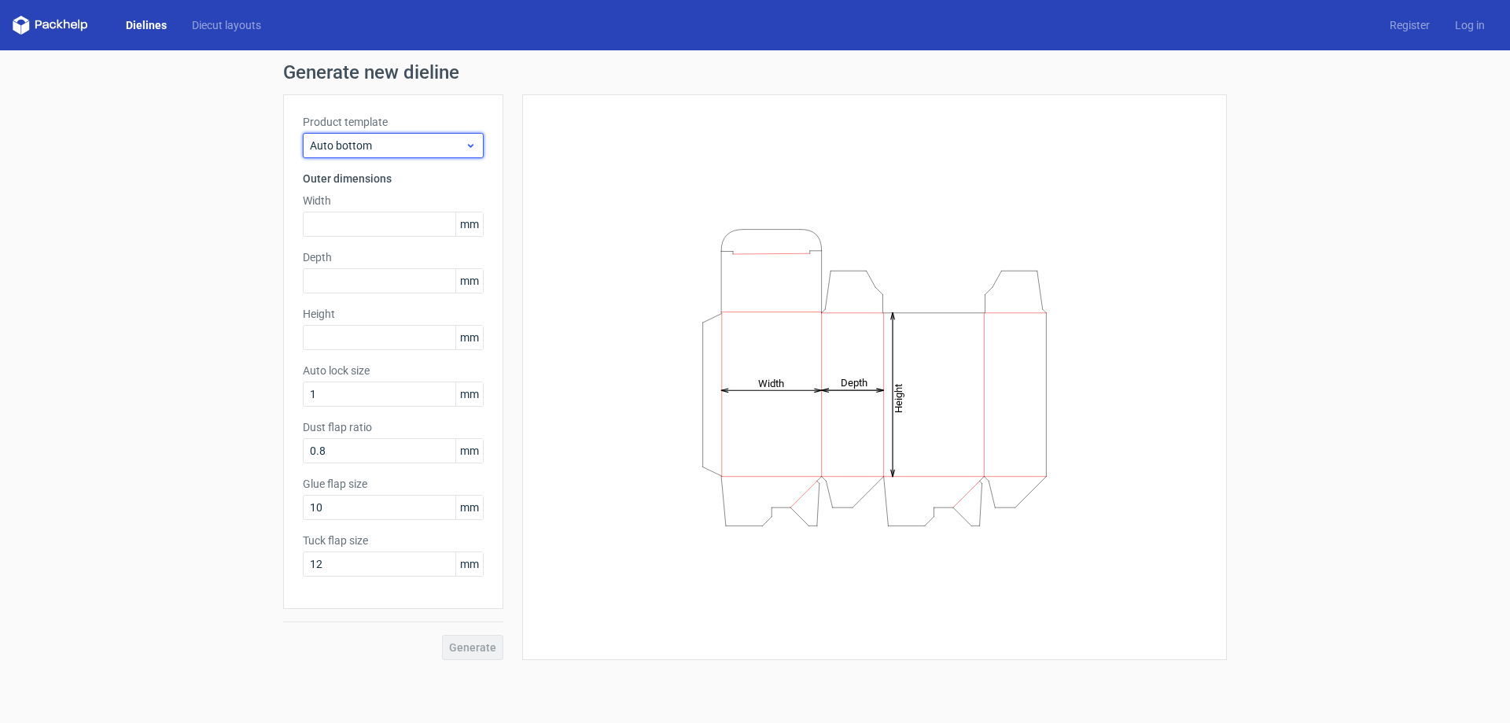
click at [392, 139] on span "Auto bottom" at bounding box center [387, 146] width 155 height 16
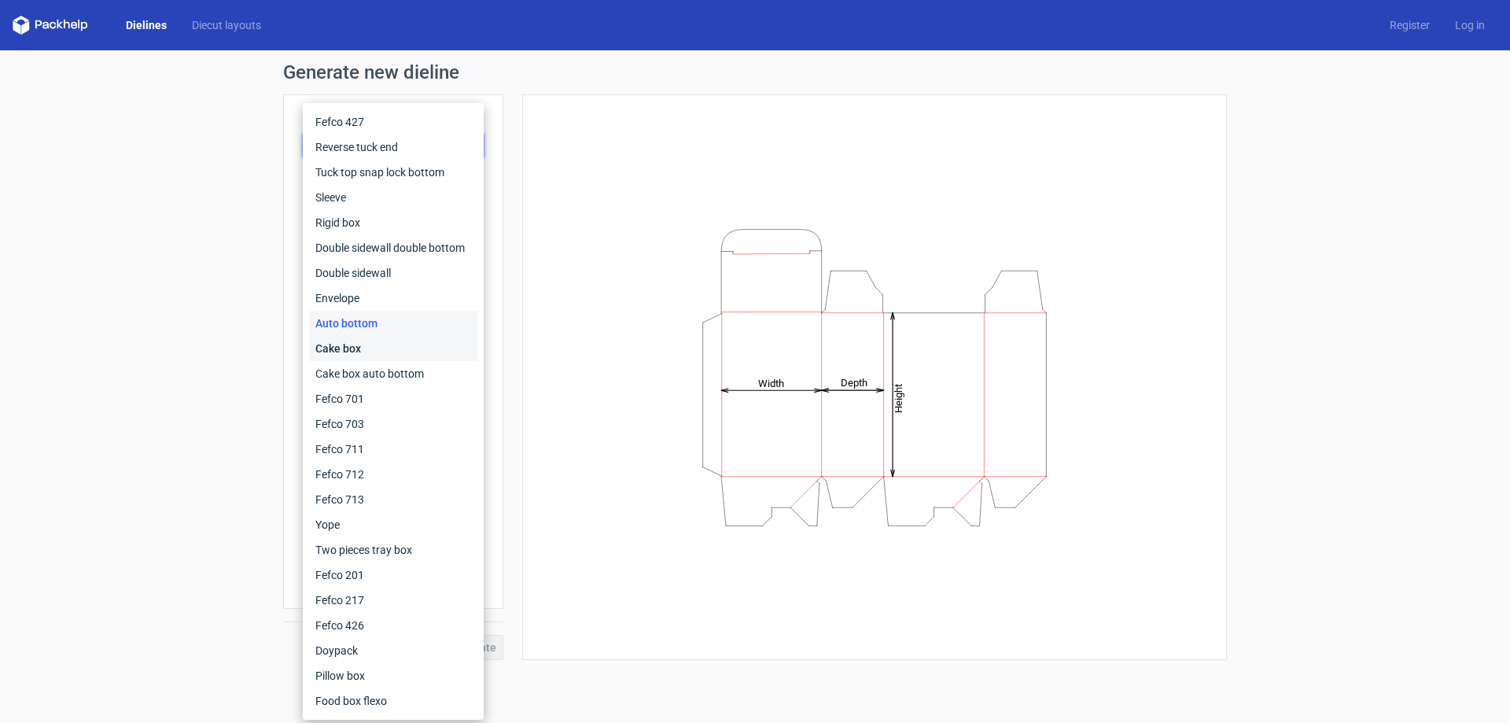
click at [377, 347] on div "Cake box" at bounding box center [393, 348] width 168 height 25
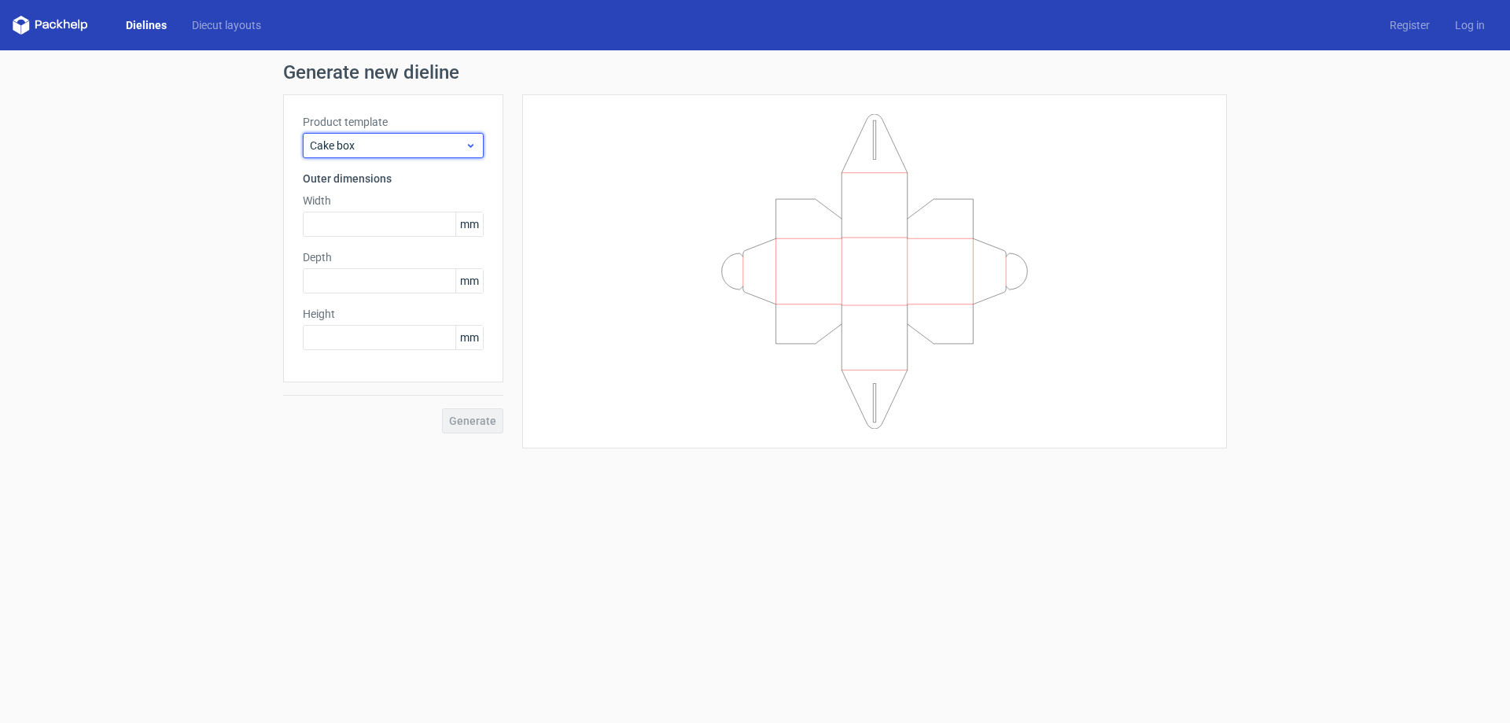
click at [419, 153] on div "Cake box" at bounding box center [393, 145] width 181 height 25
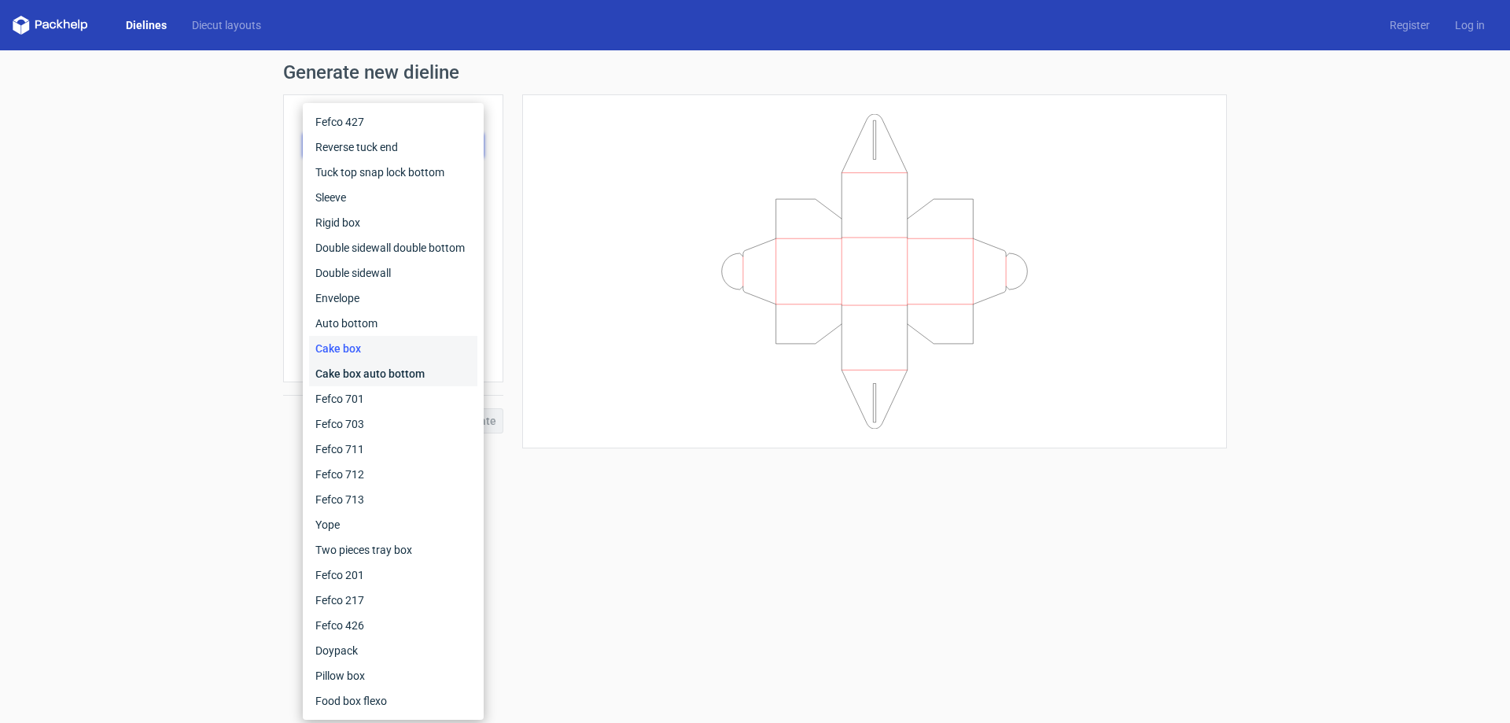
click at [360, 374] on div "Cake box auto bottom" at bounding box center [393, 373] width 168 height 25
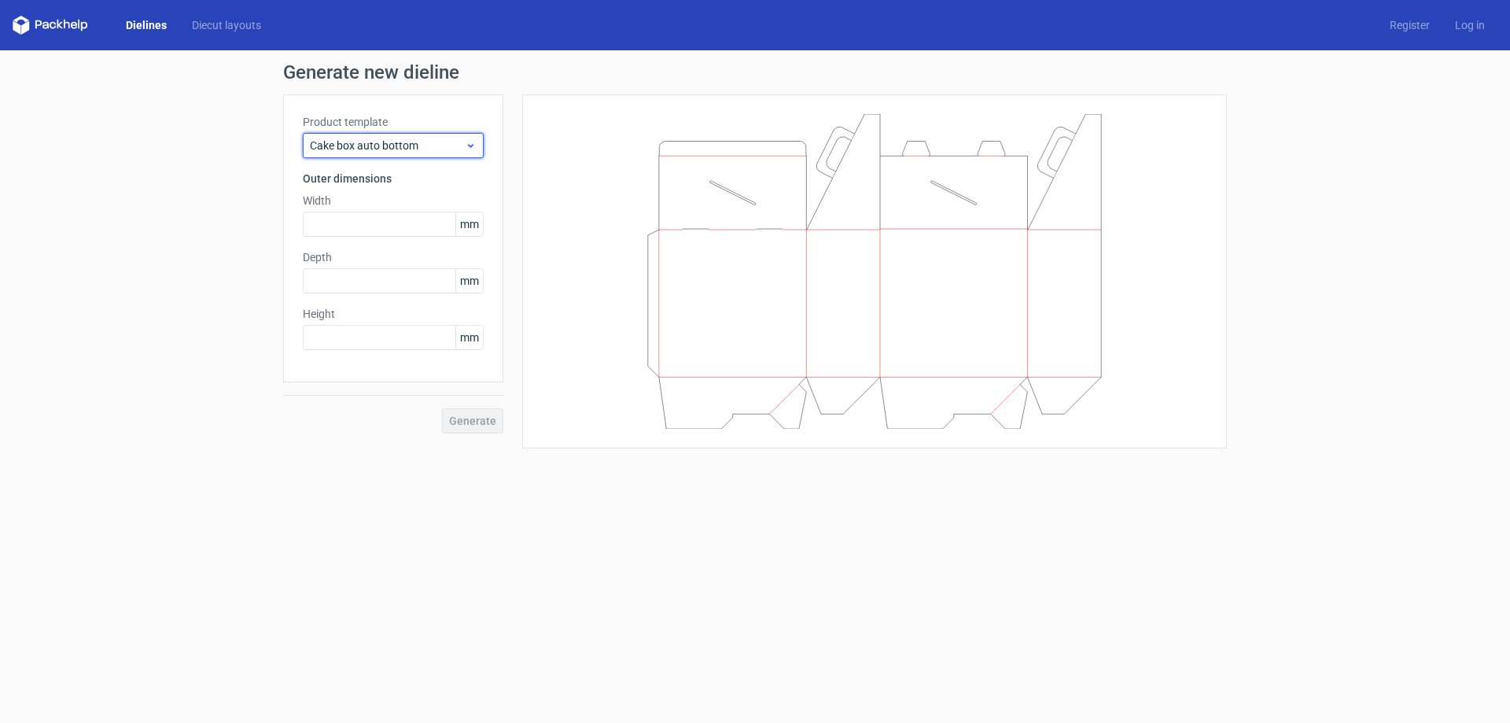
click at [430, 147] on span "Cake box auto bottom" at bounding box center [387, 146] width 155 height 16
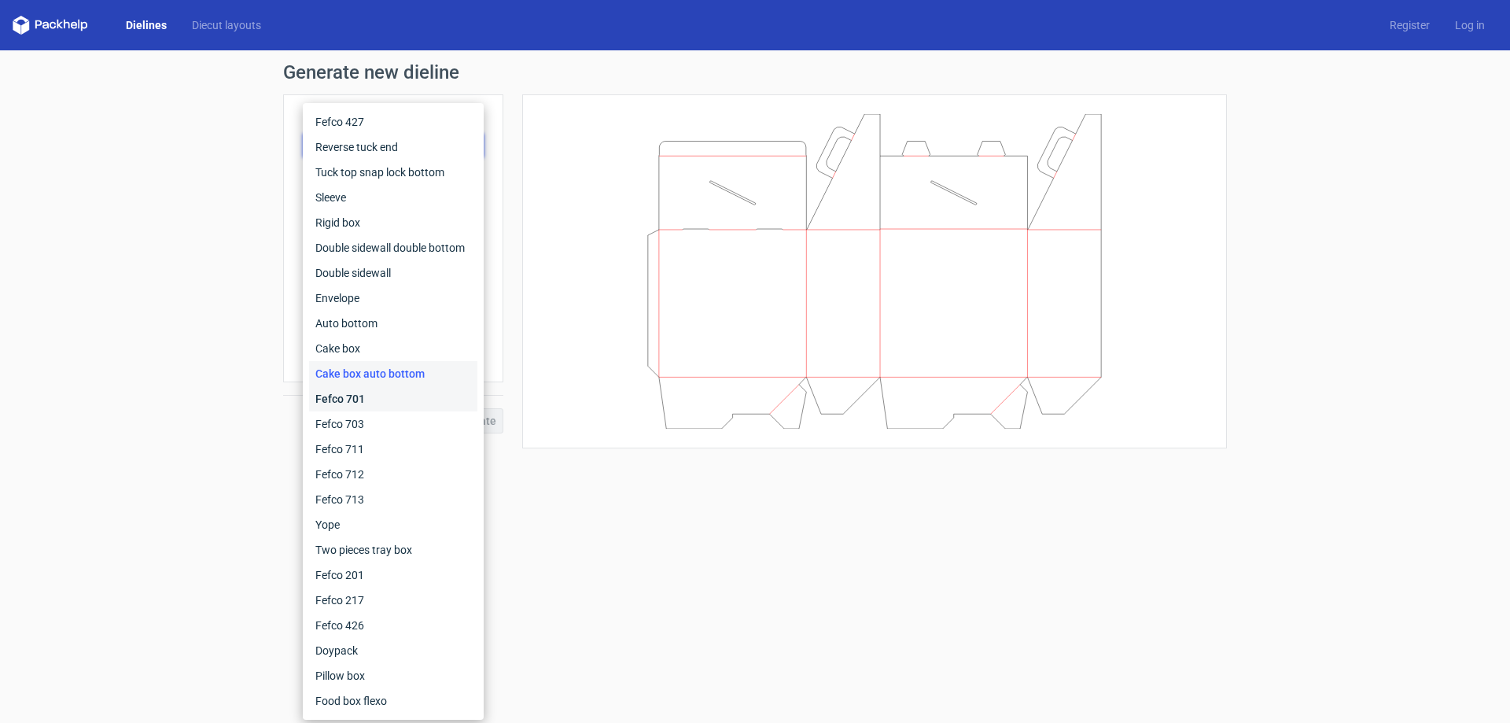
click at [377, 396] on div "Fefco 701" at bounding box center [393, 398] width 168 height 25
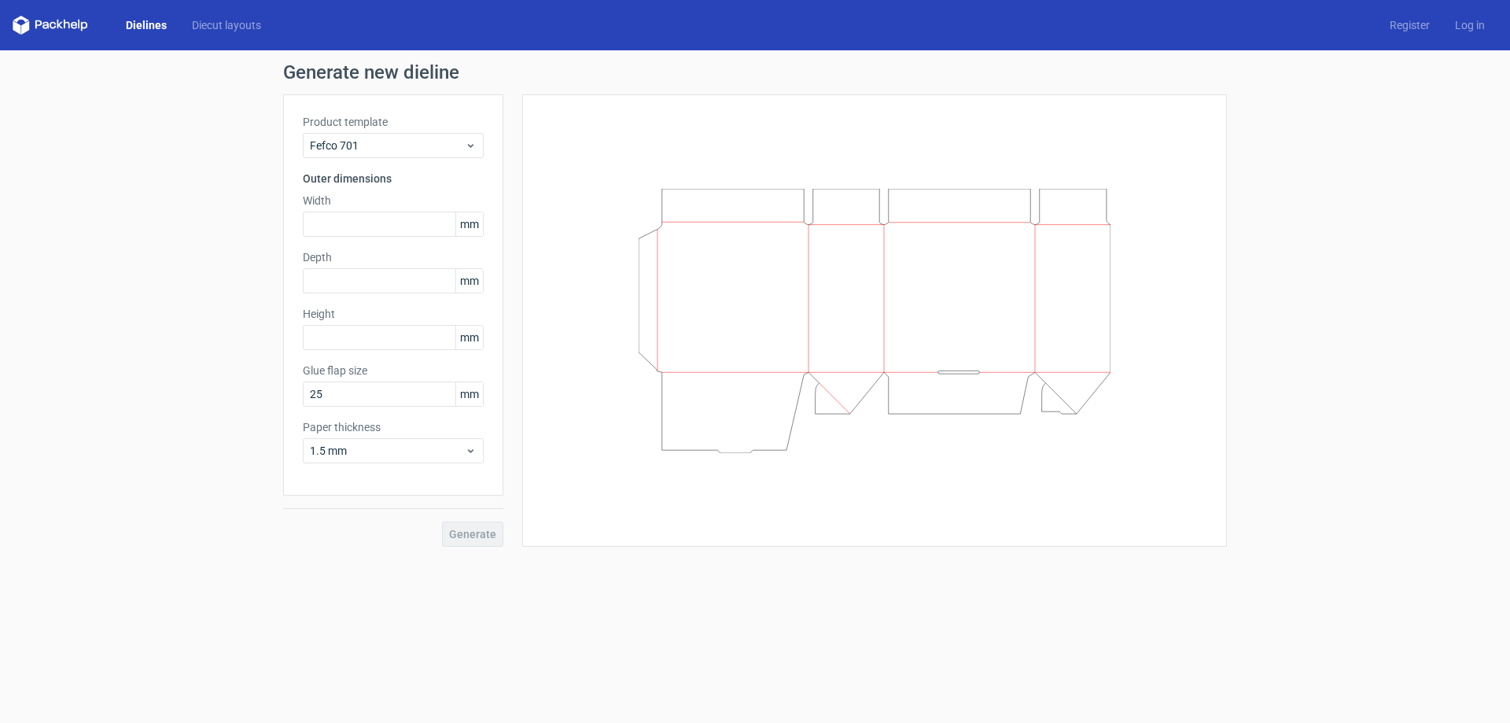
click at [419, 127] on label "Product template" at bounding box center [393, 122] width 181 height 16
click at [417, 141] on span "Fefco 701" at bounding box center [387, 146] width 155 height 16
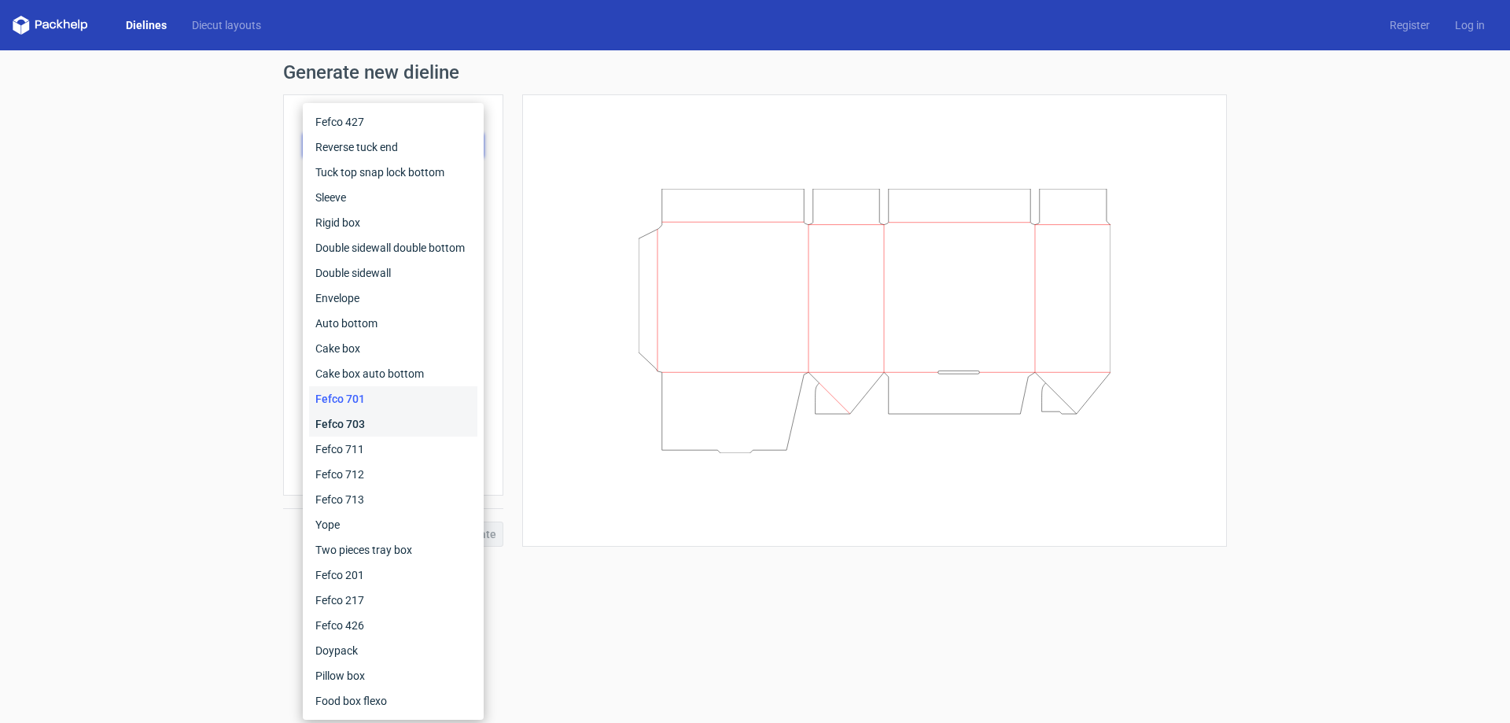
click at [380, 418] on div "Fefco 703" at bounding box center [393, 423] width 168 height 25
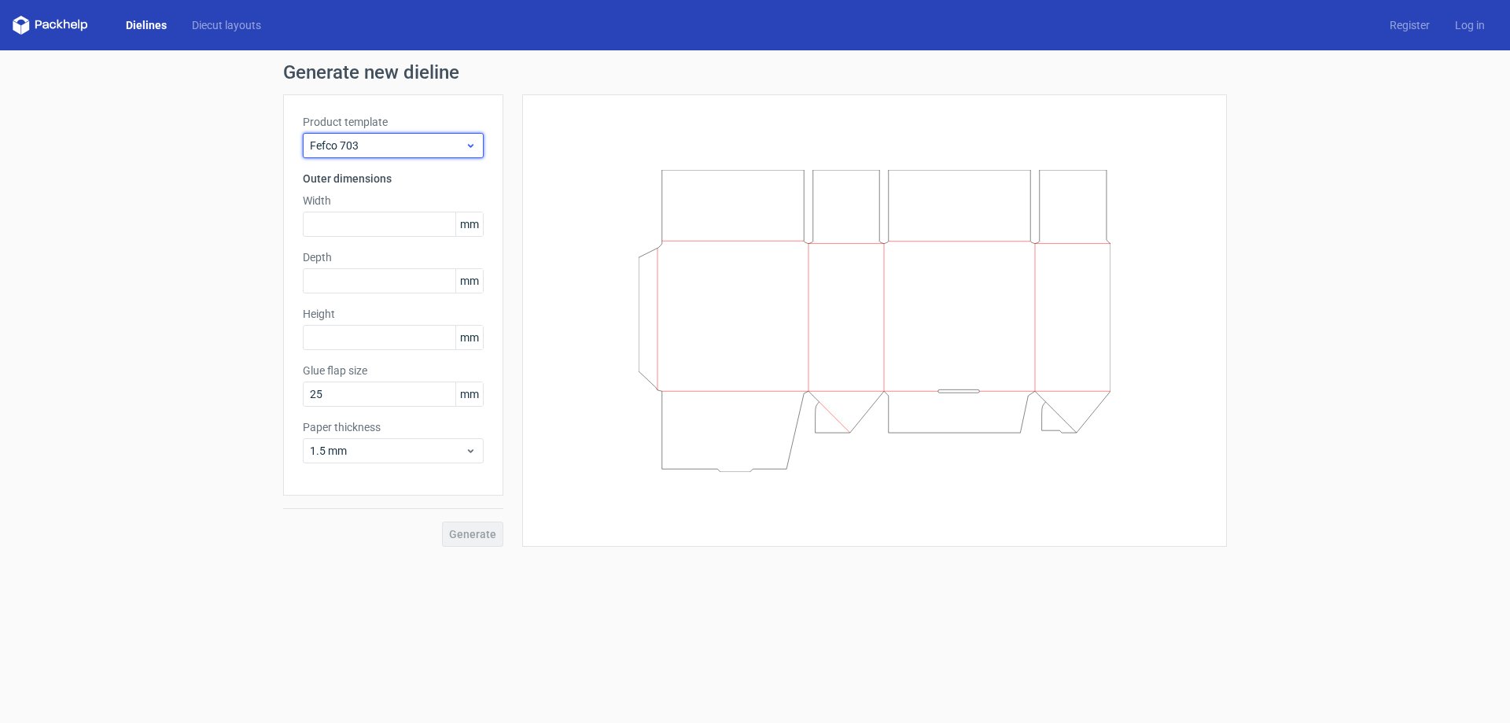
click at [419, 153] on div "Fefco 703" at bounding box center [393, 145] width 181 height 25
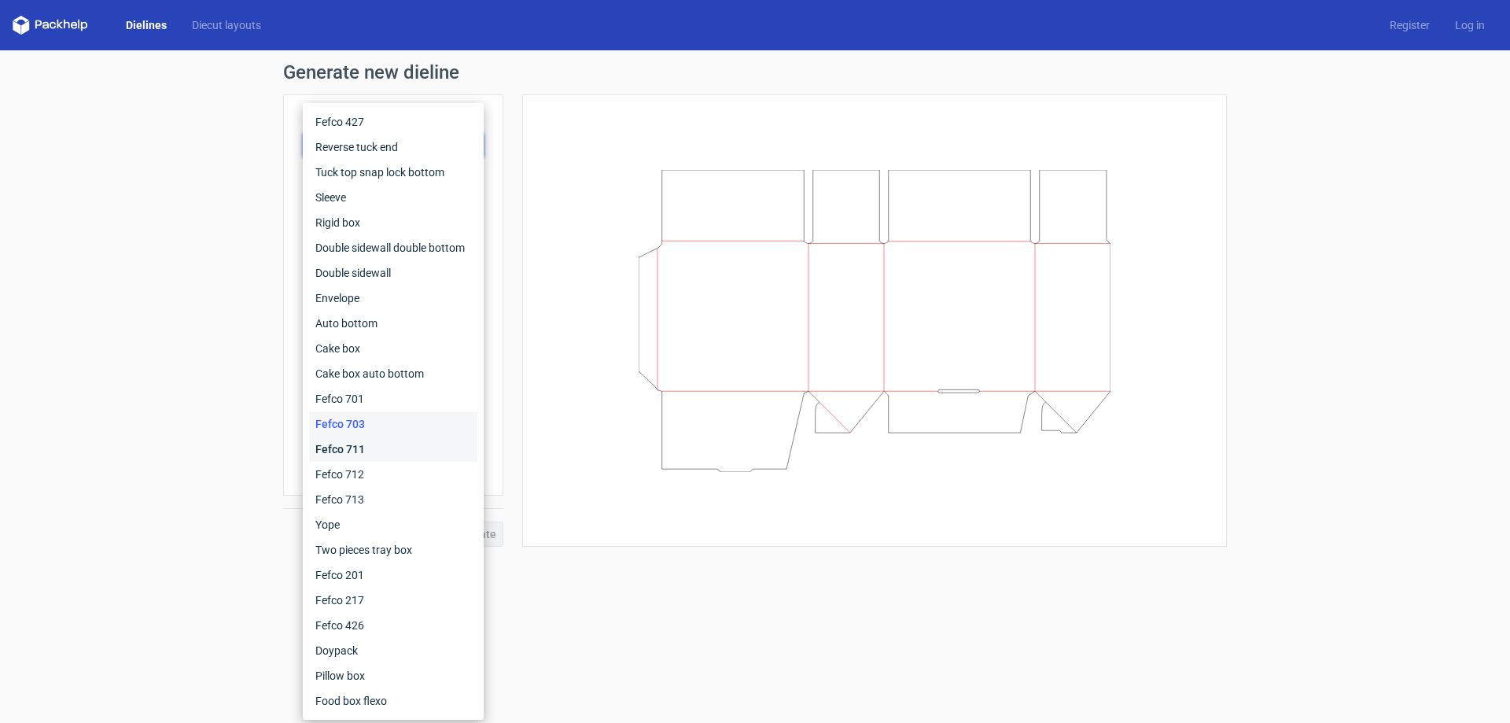
click at [327, 440] on div "Fefco 711" at bounding box center [393, 448] width 168 height 25
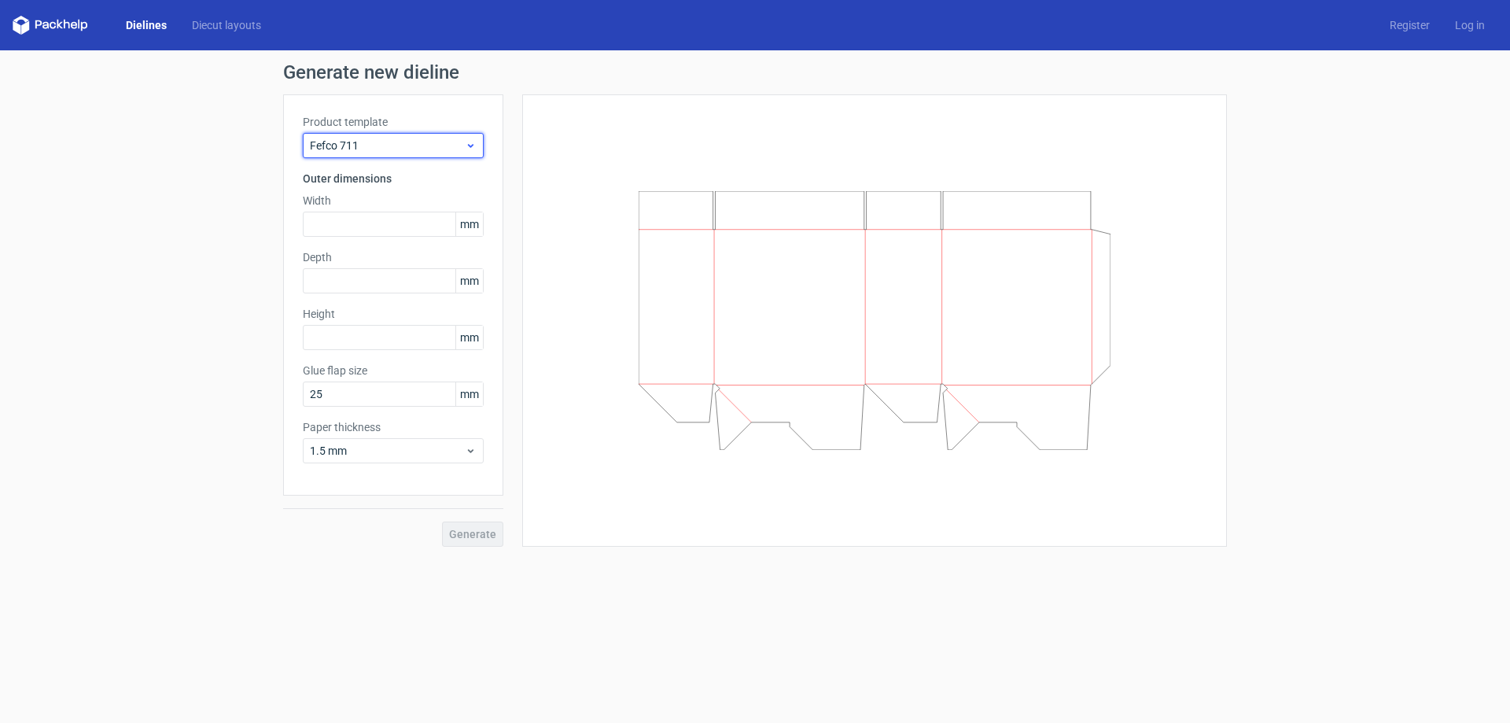
click at [407, 151] on span "Fefco 711" at bounding box center [387, 146] width 155 height 16
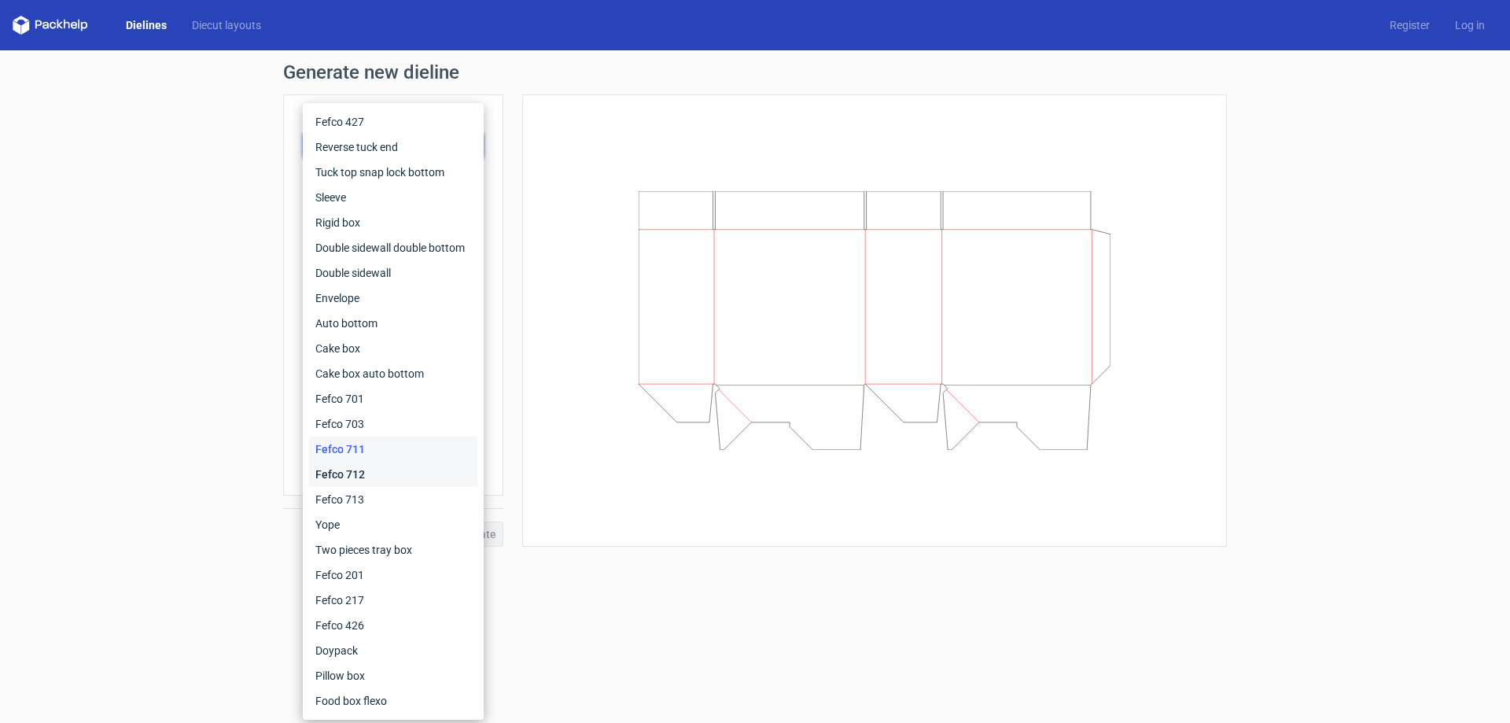
click at [367, 473] on div "Fefco 712" at bounding box center [393, 474] width 168 height 25
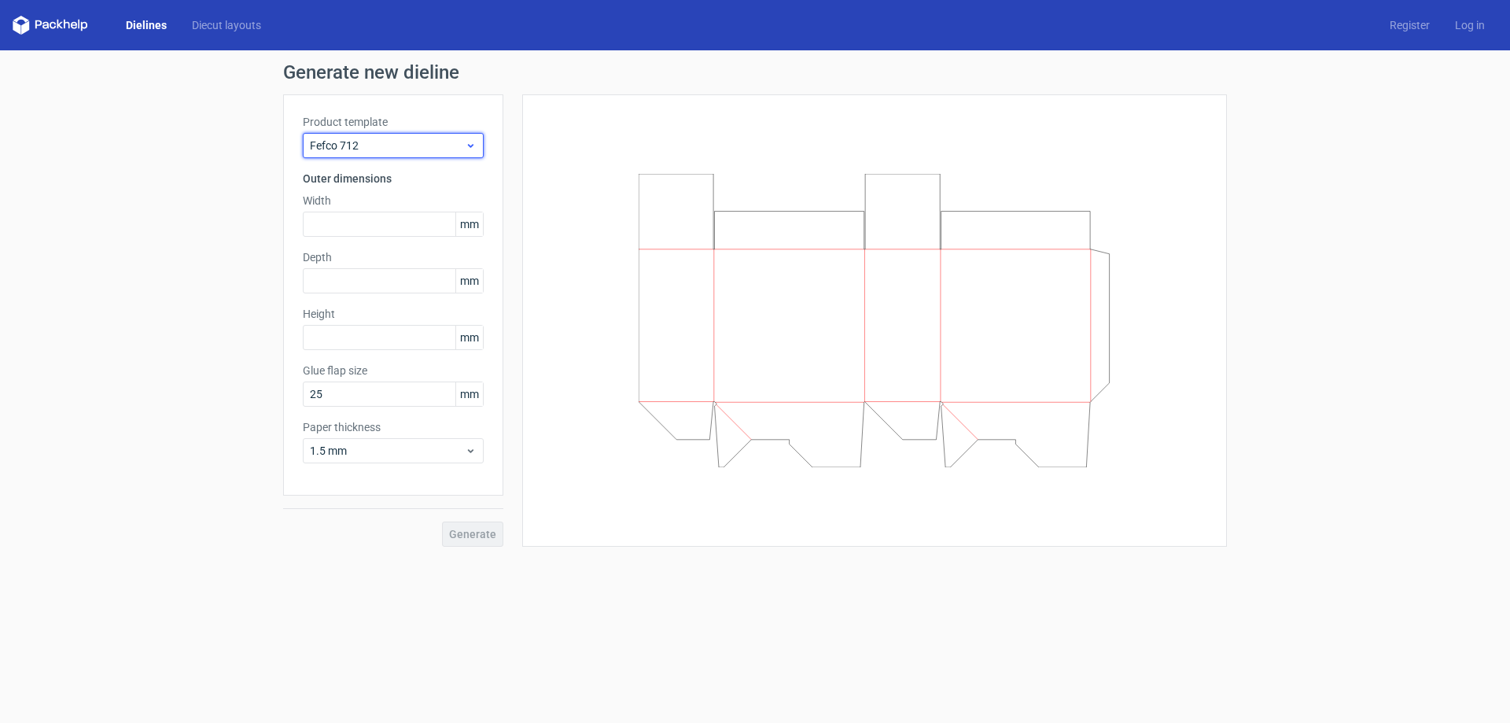
click at [413, 145] on span "Fefco 712" at bounding box center [387, 146] width 155 height 16
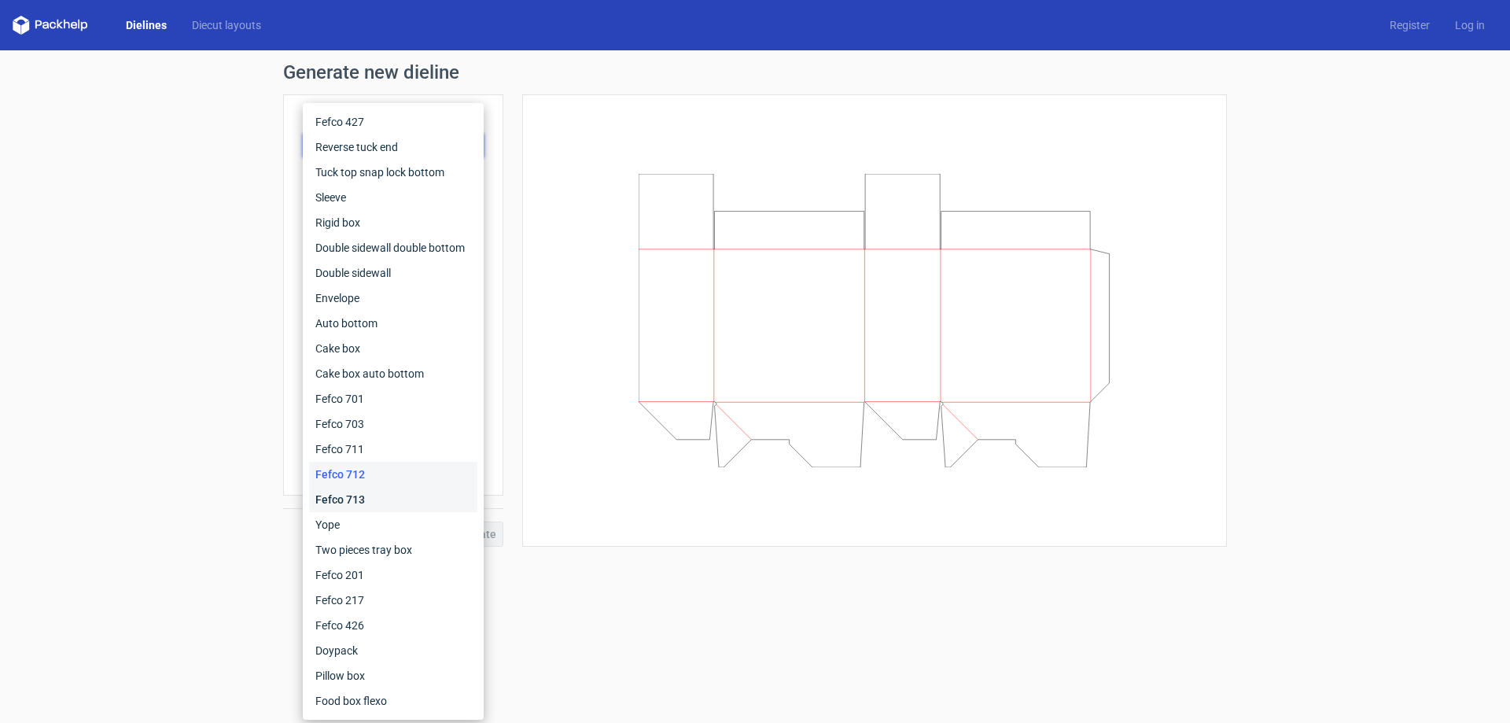
click at [364, 499] on div "Fefco 713" at bounding box center [393, 499] width 168 height 25
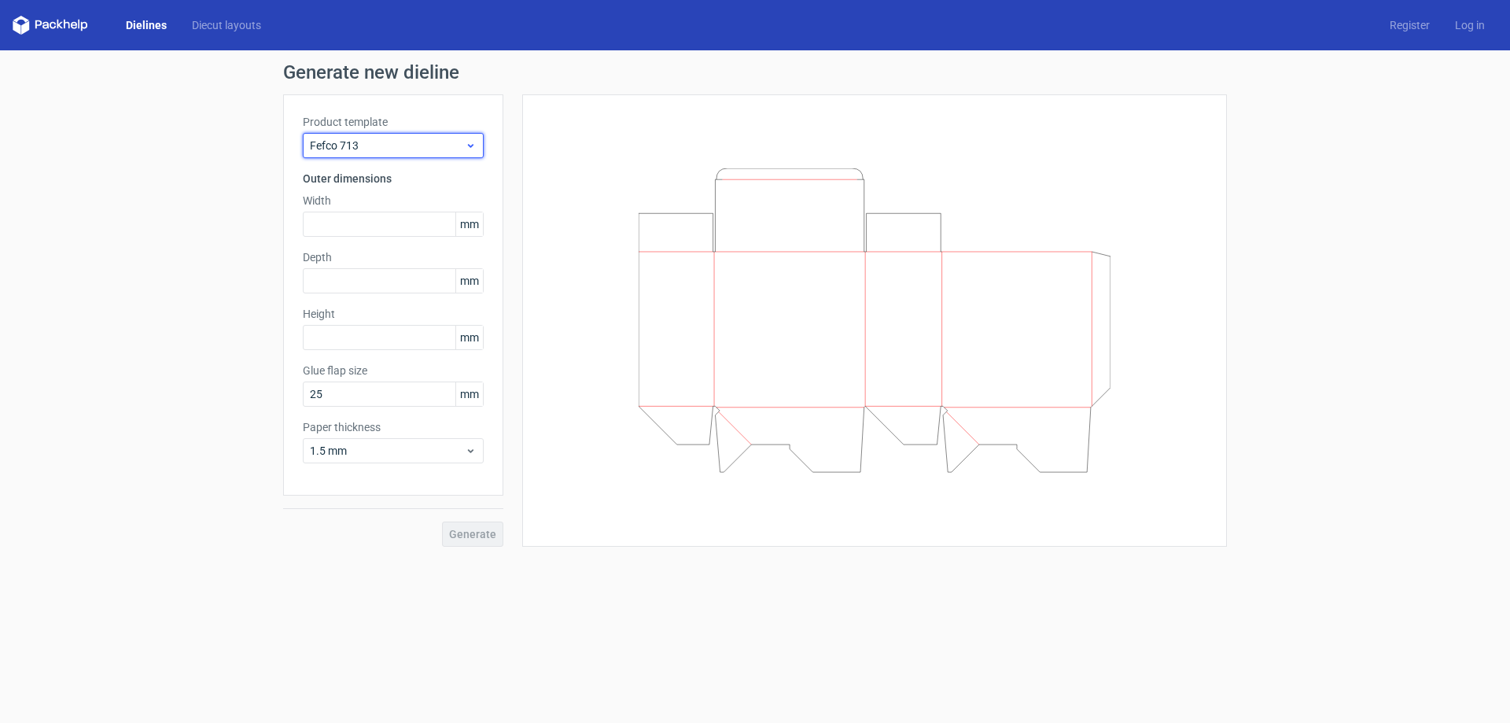
click at [391, 147] on span "Fefco 713" at bounding box center [387, 146] width 155 height 16
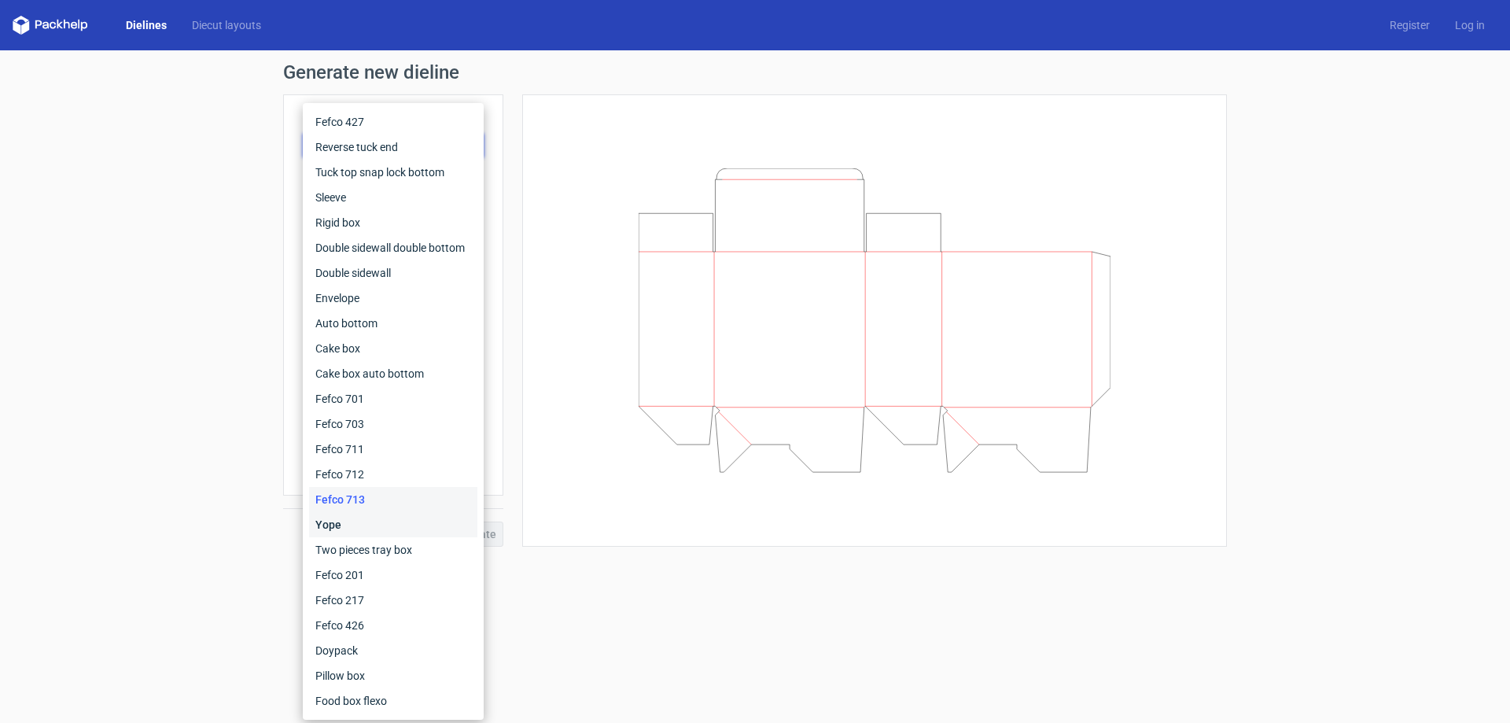
click at [350, 521] on div "Yope" at bounding box center [393, 524] width 168 height 25
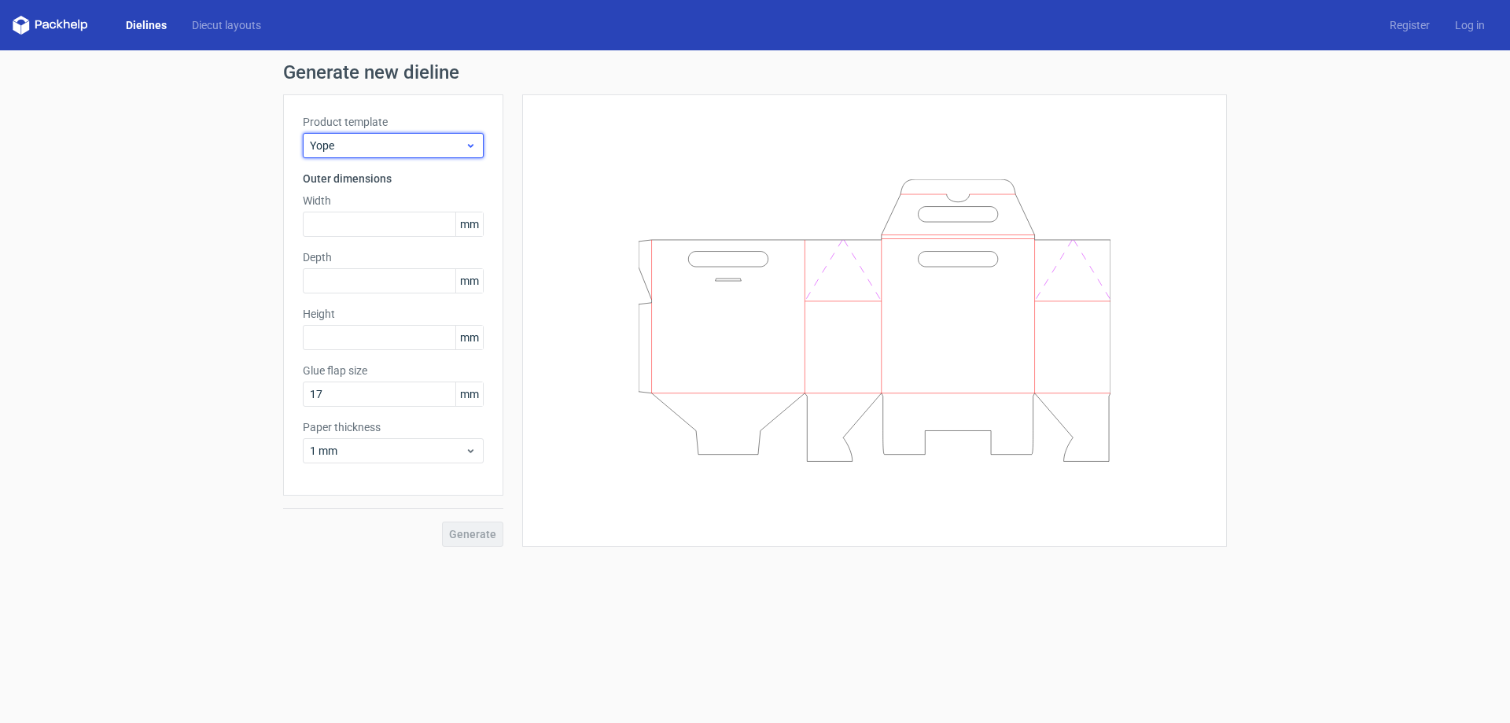
click at [421, 151] on span "Yope" at bounding box center [387, 146] width 155 height 16
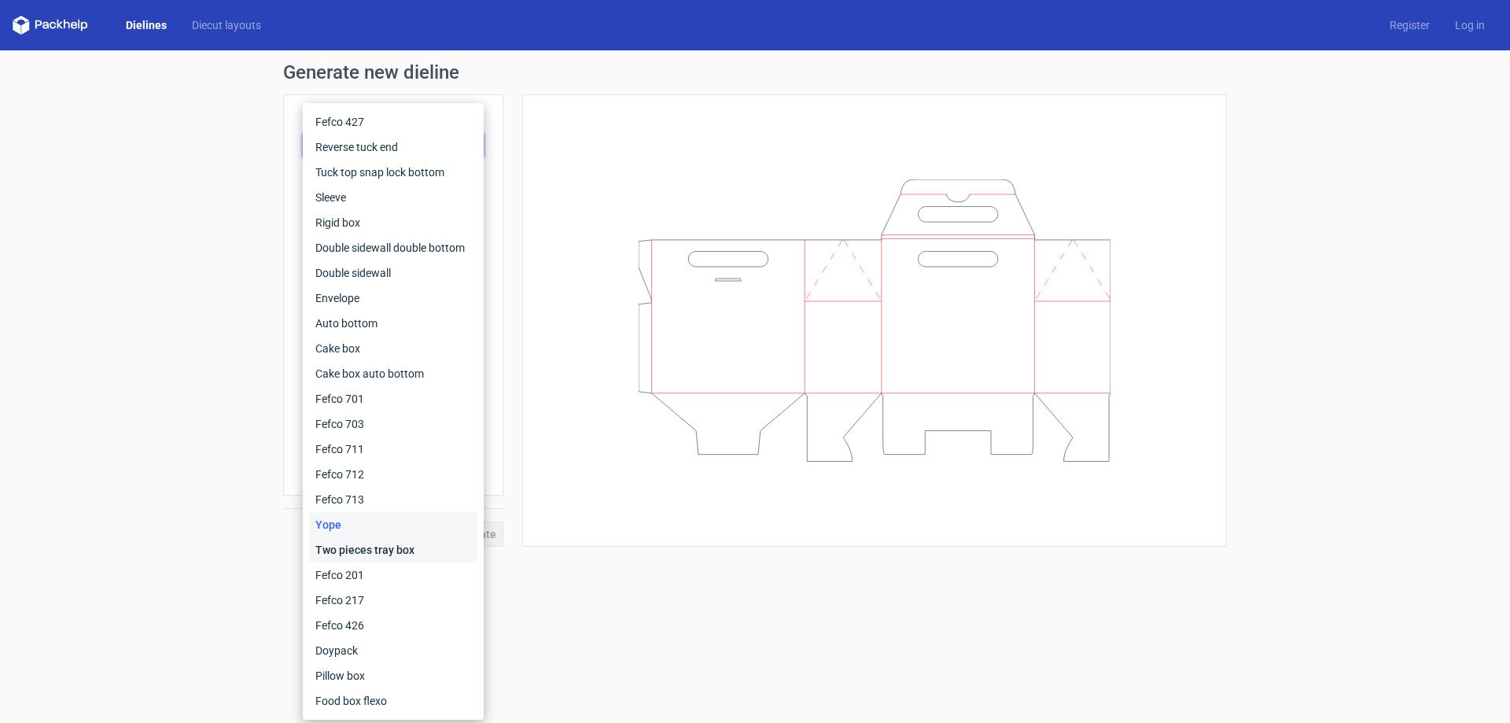
click at [363, 543] on div "Two pieces tray box" at bounding box center [393, 549] width 168 height 25
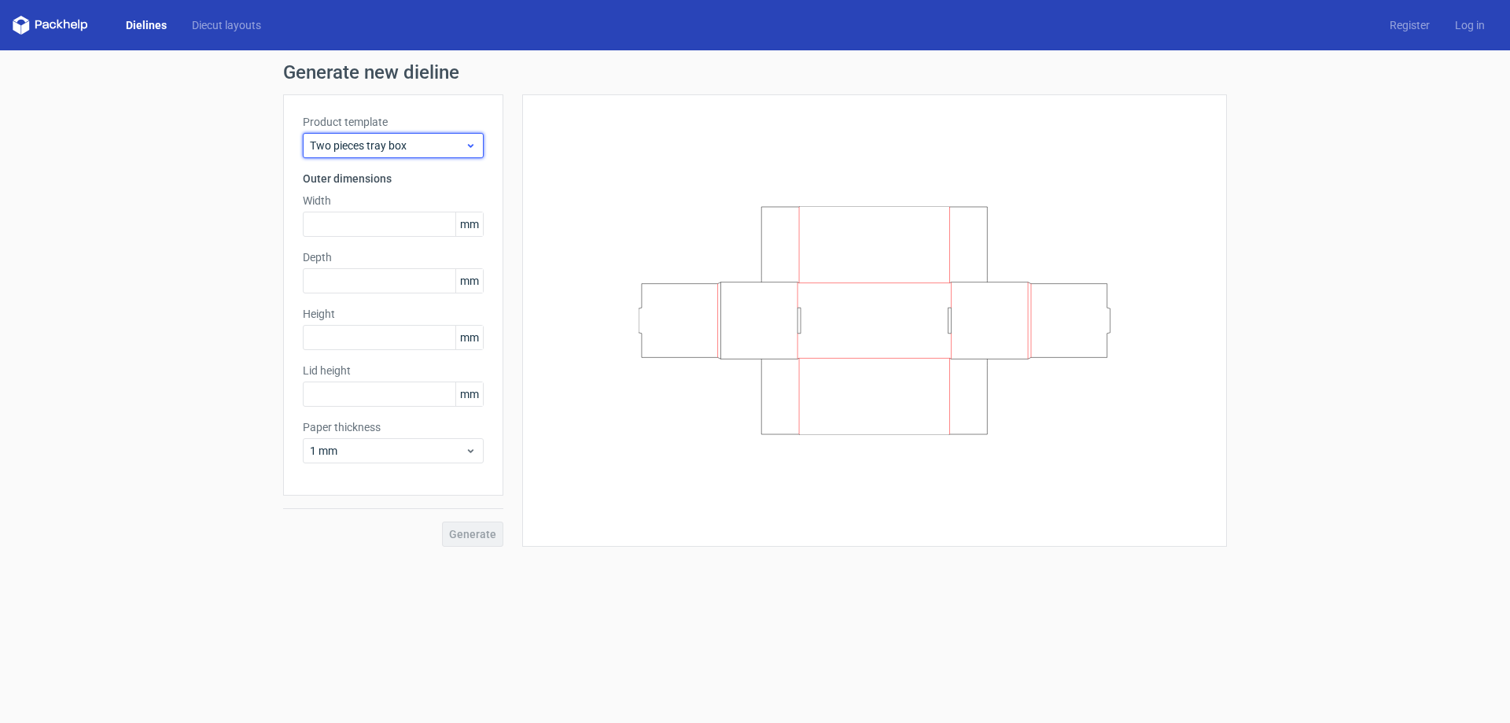
click at [437, 147] on span "Two pieces tray box" at bounding box center [387, 146] width 155 height 16
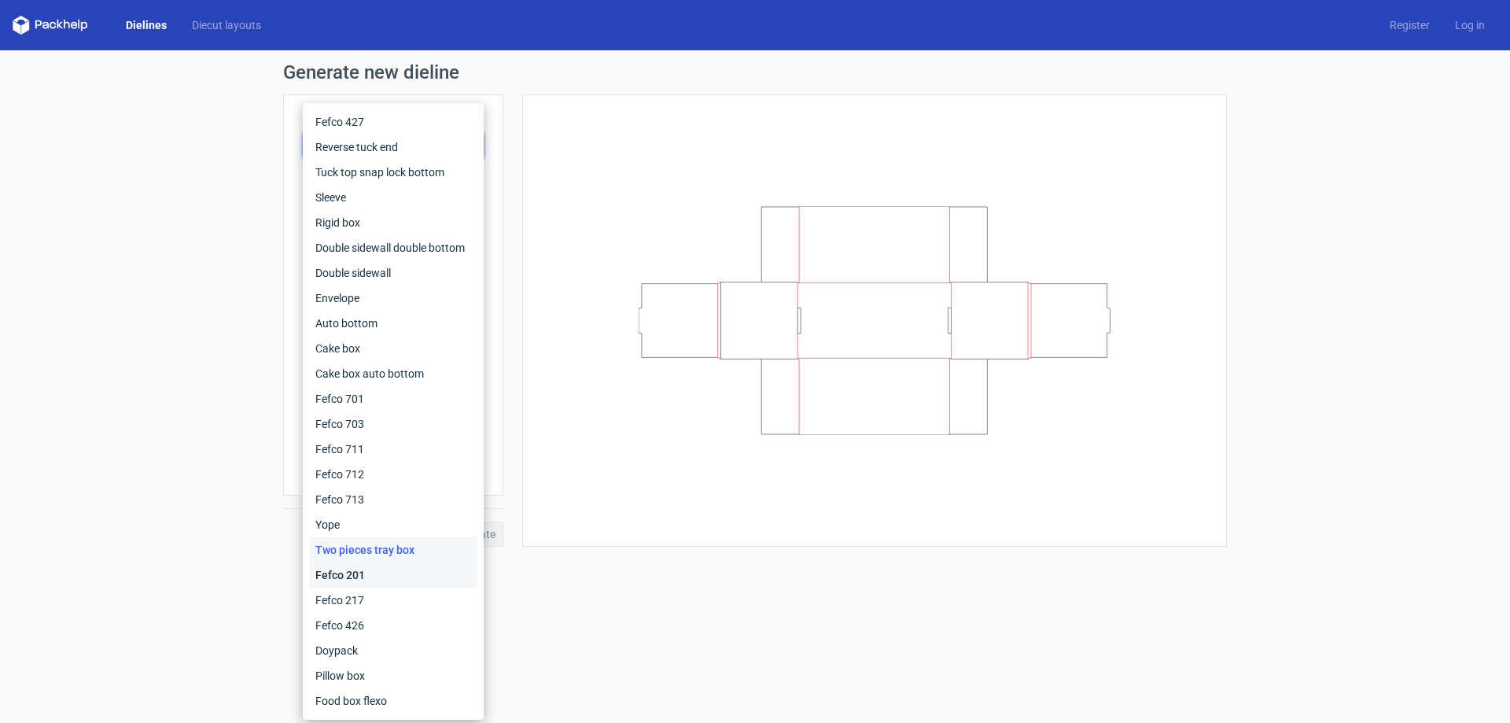
click at [401, 572] on div "Fefco 201" at bounding box center [393, 574] width 168 height 25
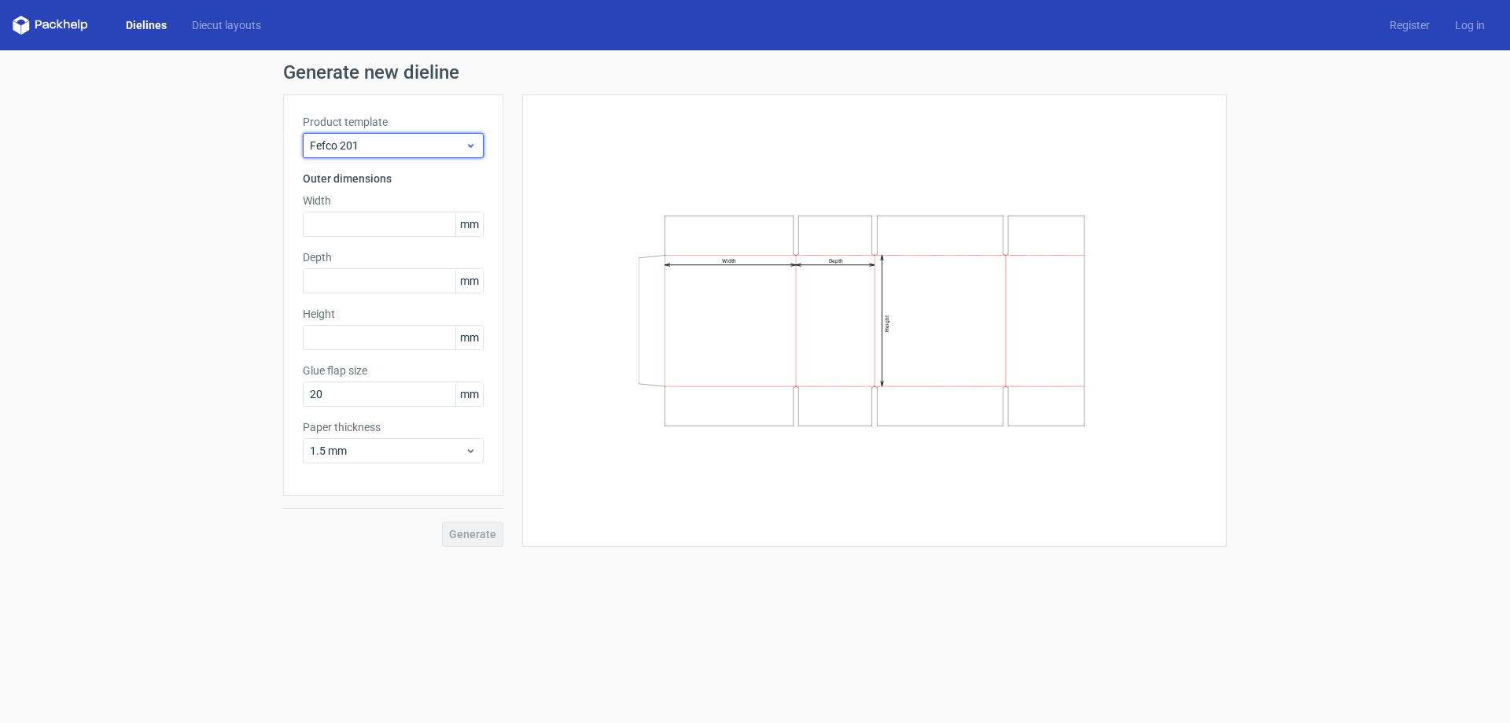
click at [394, 134] on div "Fefco 201" at bounding box center [393, 145] width 181 height 25
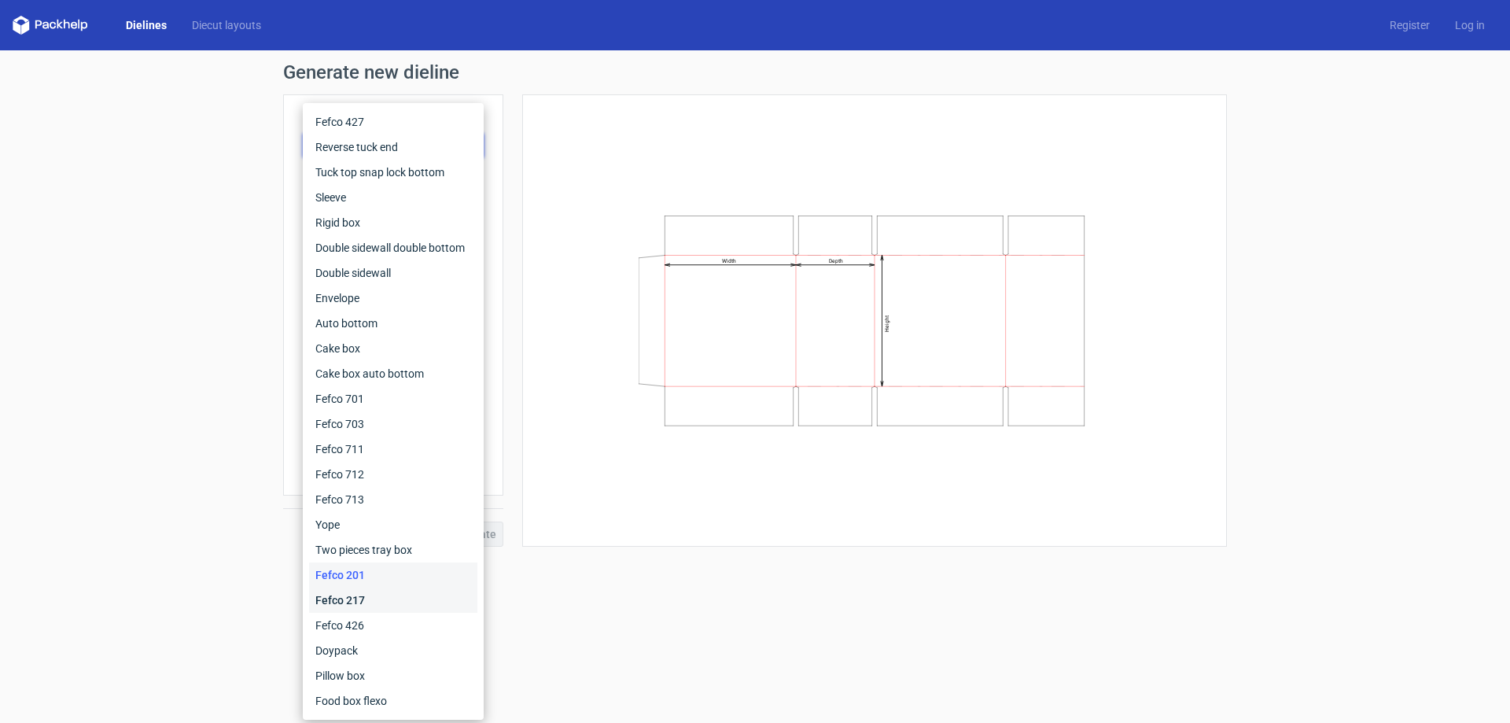
click at [382, 602] on div "Fefco 217" at bounding box center [393, 599] width 168 height 25
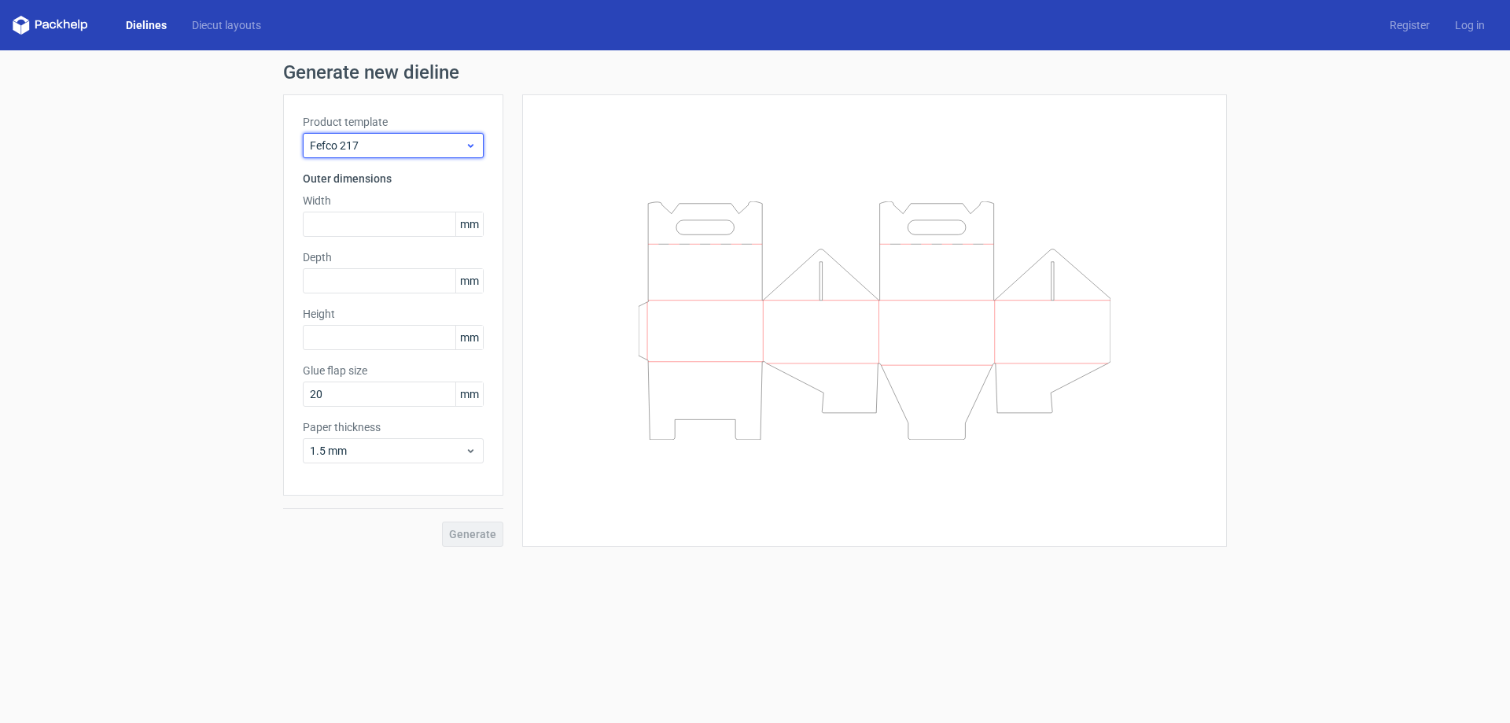
click at [433, 145] on span "Fefco 217" at bounding box center [387, 146] width 155 height 16
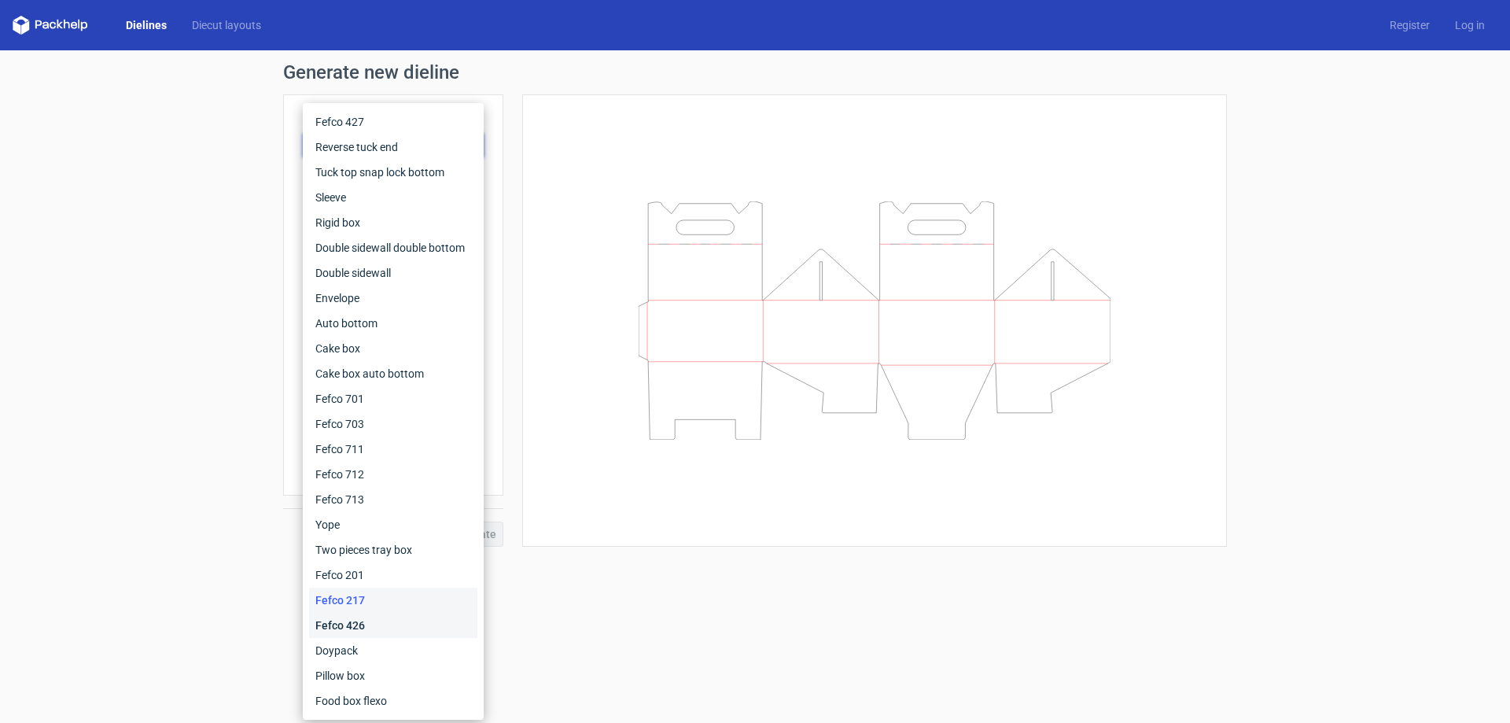
click at [374, 631] on div "Fefco 426" at bounding box center [393, 625] width 168 height 25
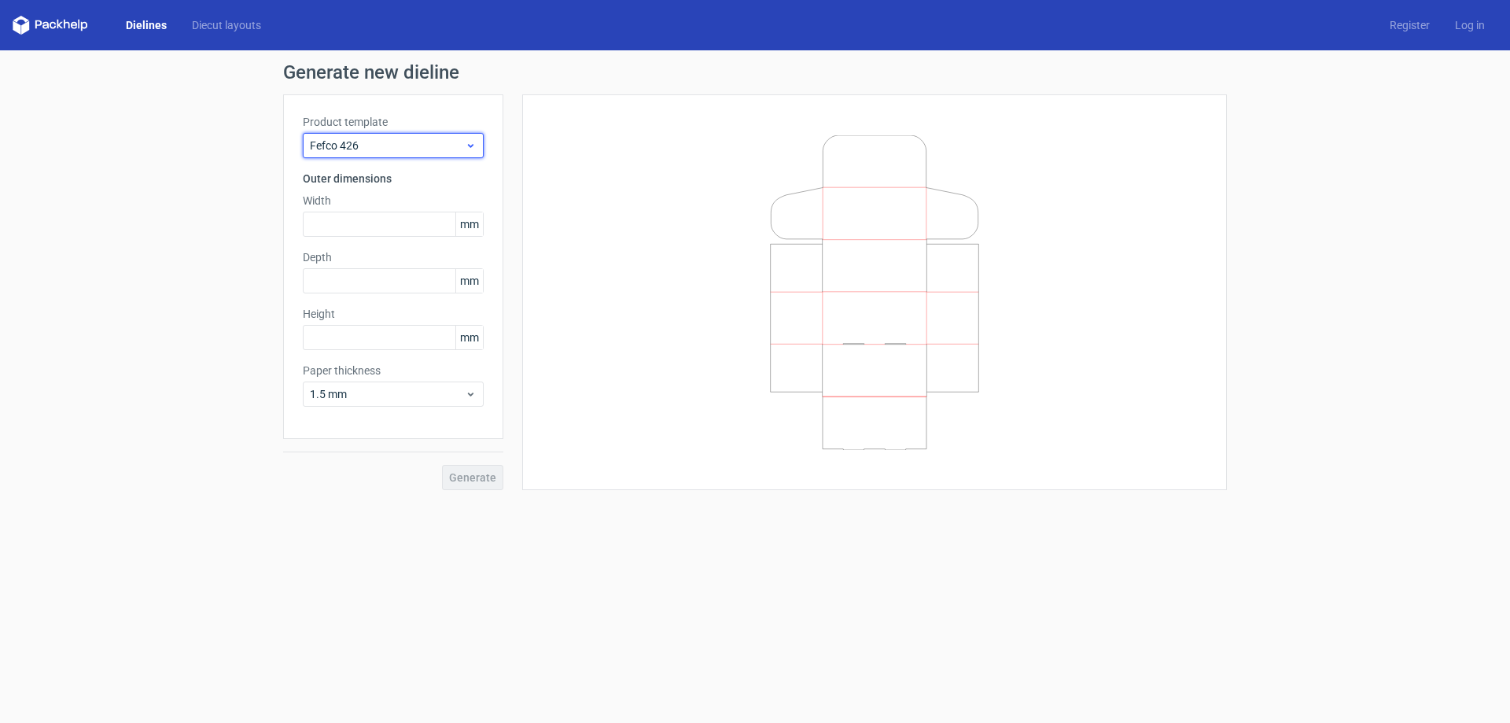
click at [385, 142] on span "Fefco 426" at bounding box center [387, 146] width 155 height 16
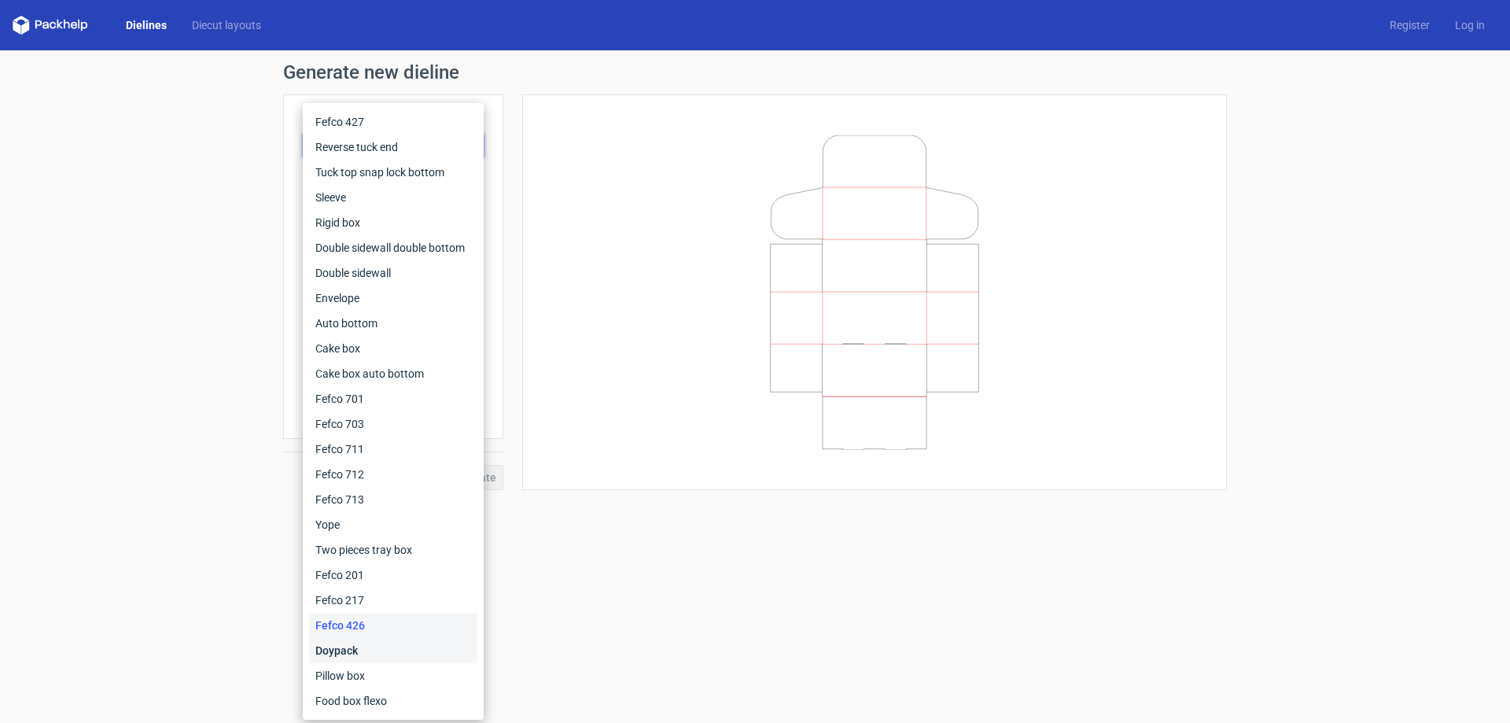
click at [385, 644] on div "Doypack" at bounding box center [393, 650] width 168 height 25
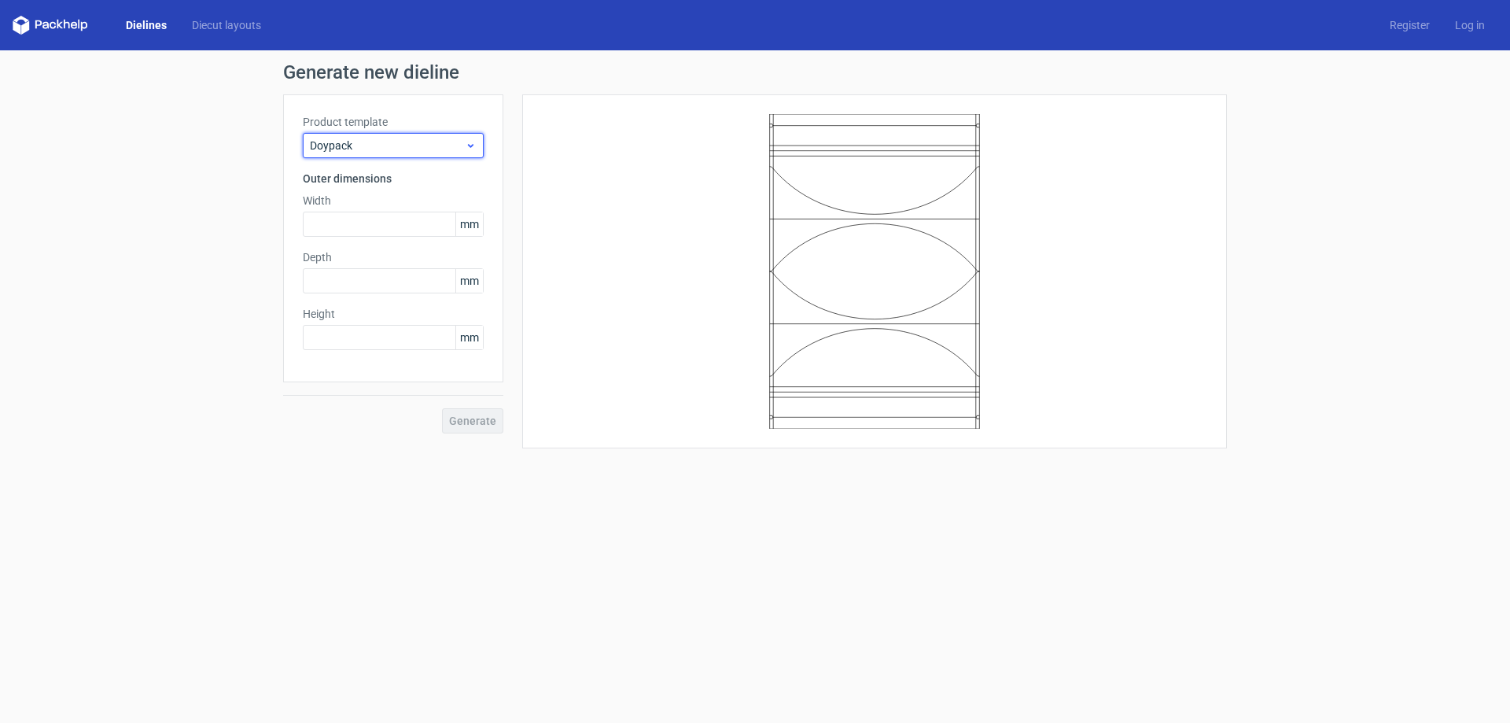
click at [417, 149] on span "Doypack" at bounding box center [387, 146] width 155 height 16
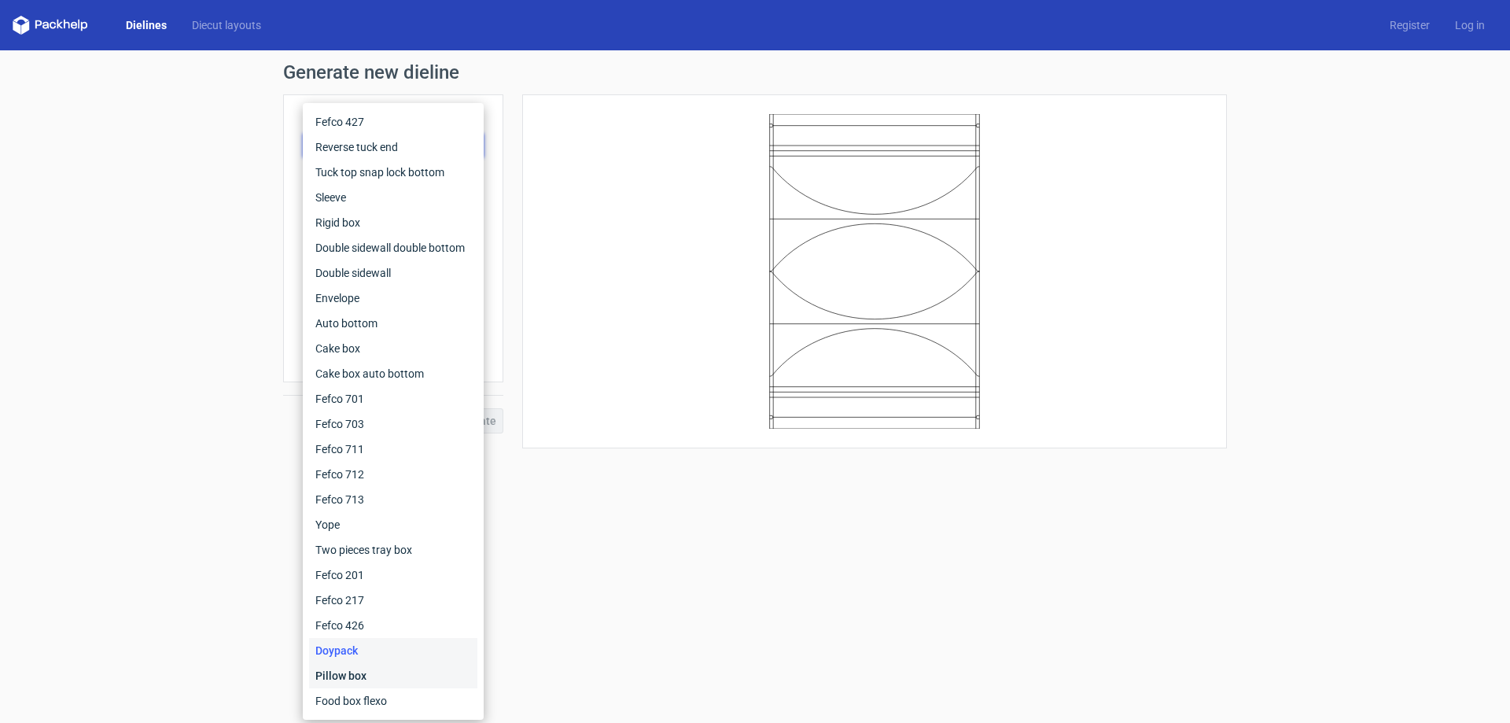
click at [353, 674] on div "Pillow box" at bounding box center [393, 675] width 168 height 25
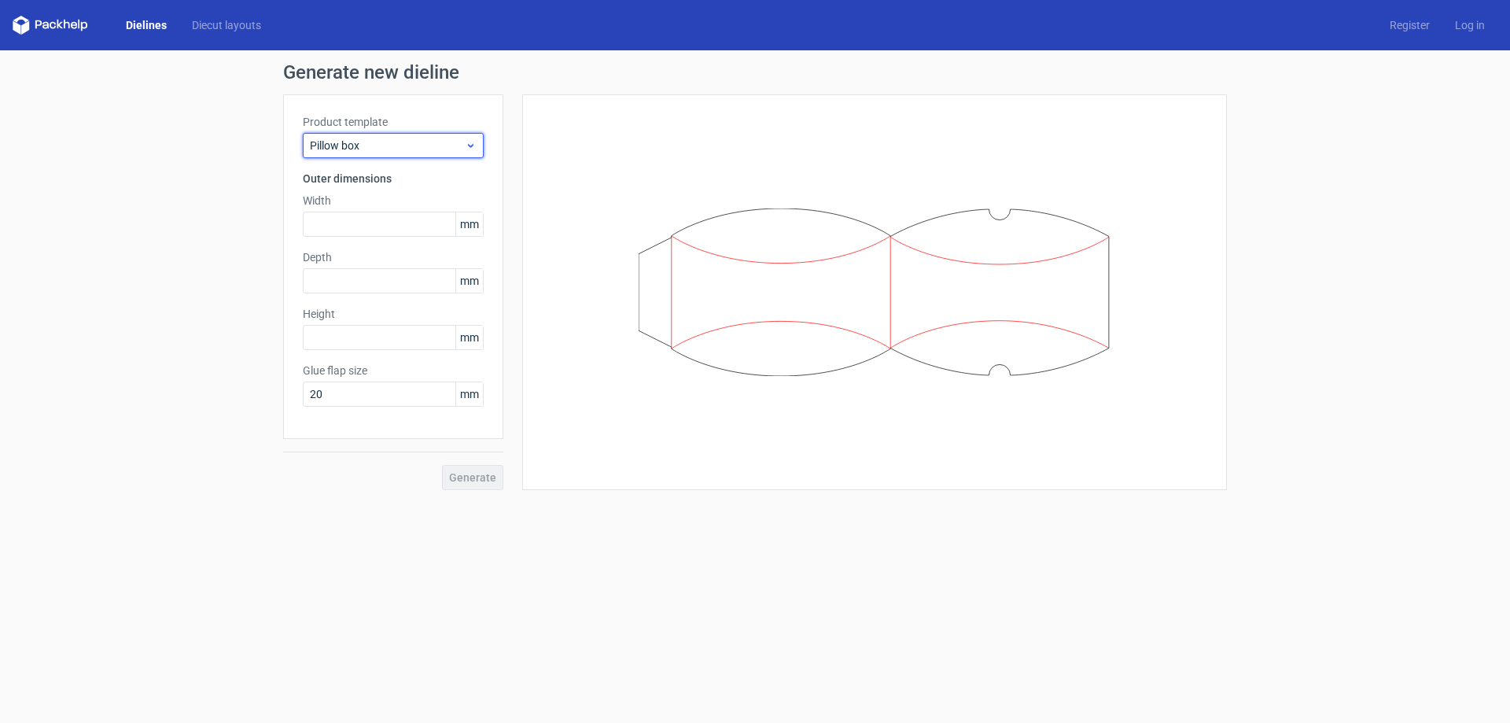
click at [462, 137] on div "Pillow box" at bounding box center [393, 145] width 181 height 25
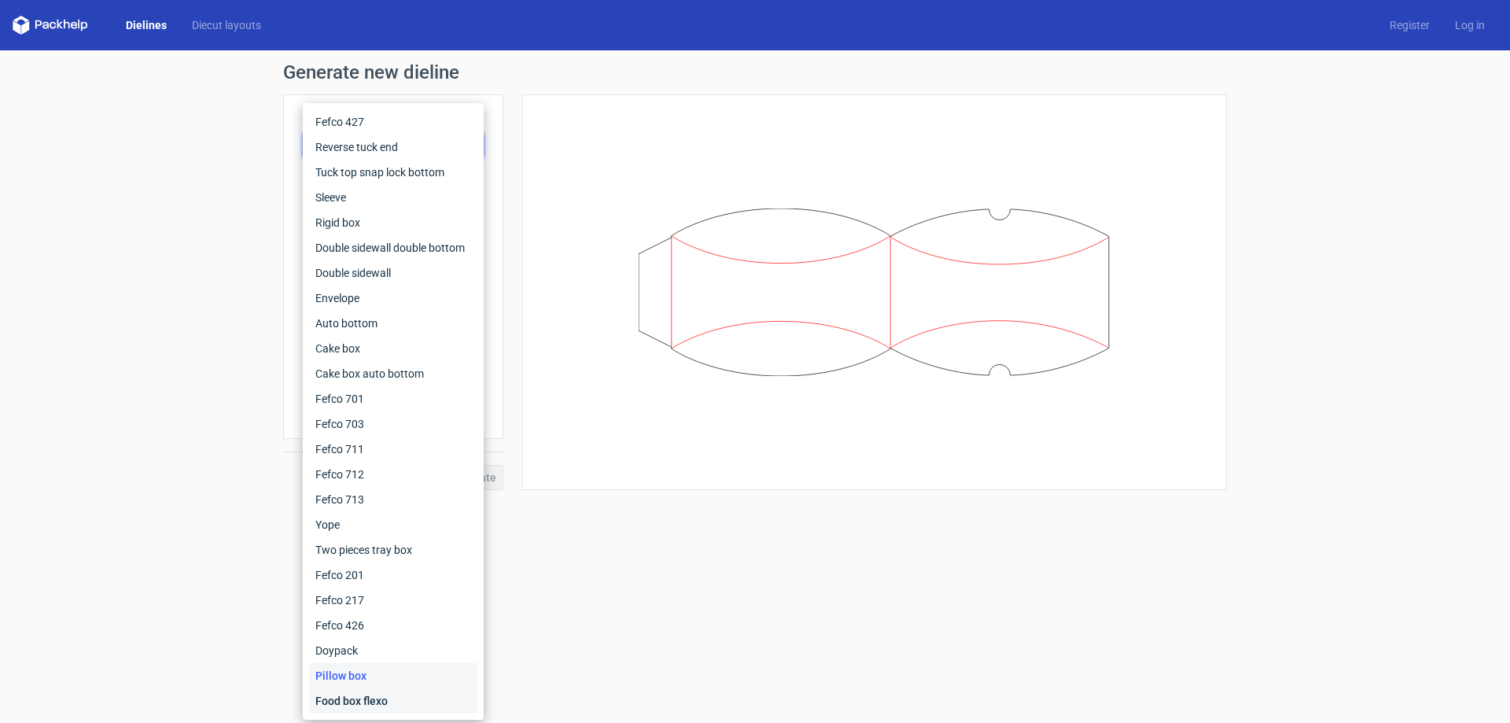
click at [392, 694] on div "Food box flexo" at bounding box center [393, 700] width 168 height 25
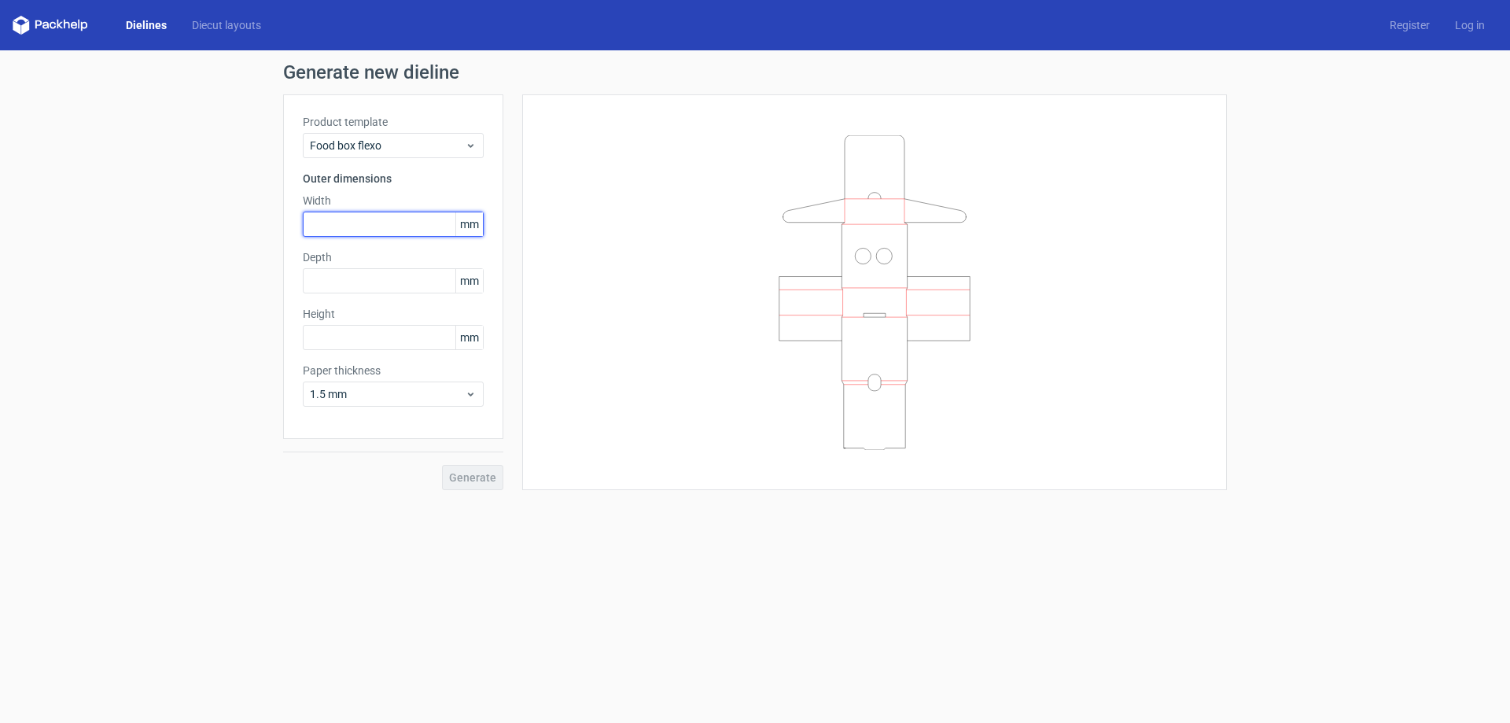
click at [418, 222] on input "text" at bounding box center [393, 224] width 181 height 25
